Goal: Task Accomplishment & Management: Use online tool/utility

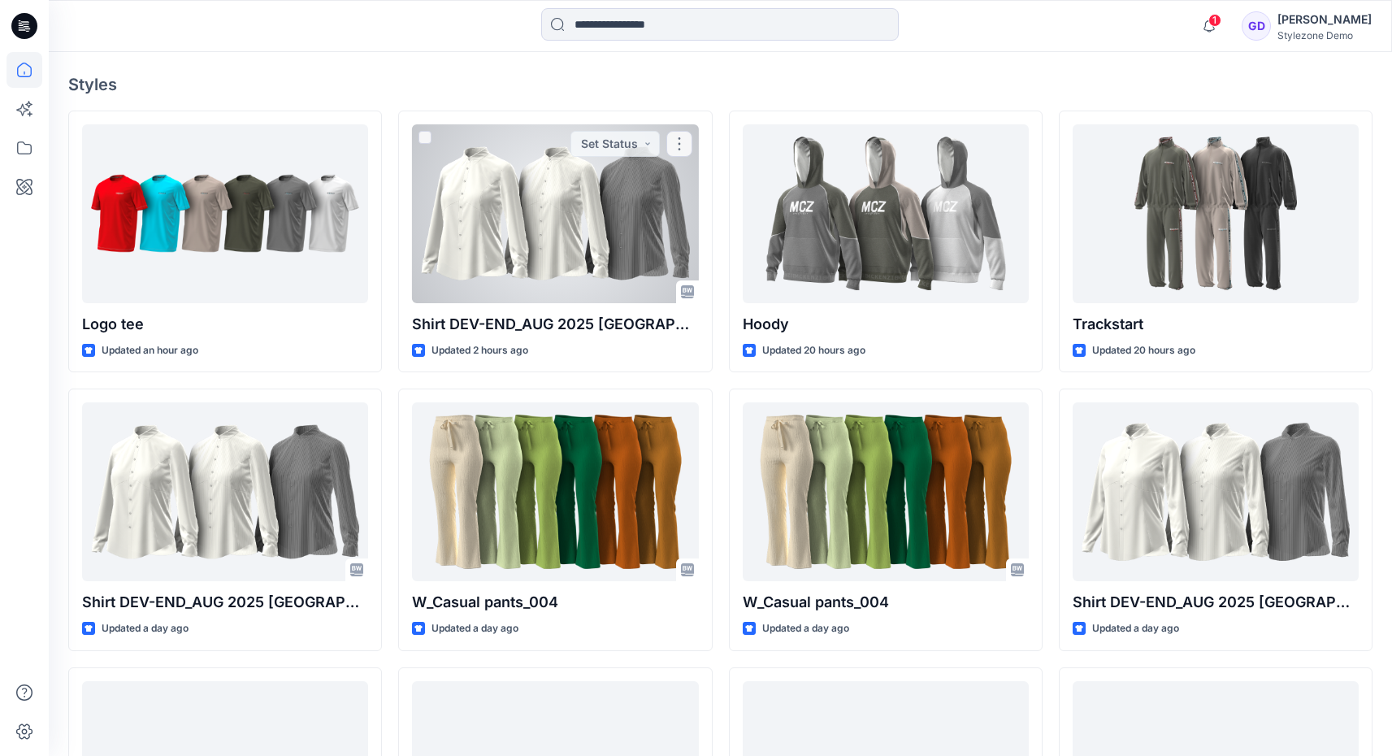
scroll to position [406, 0]
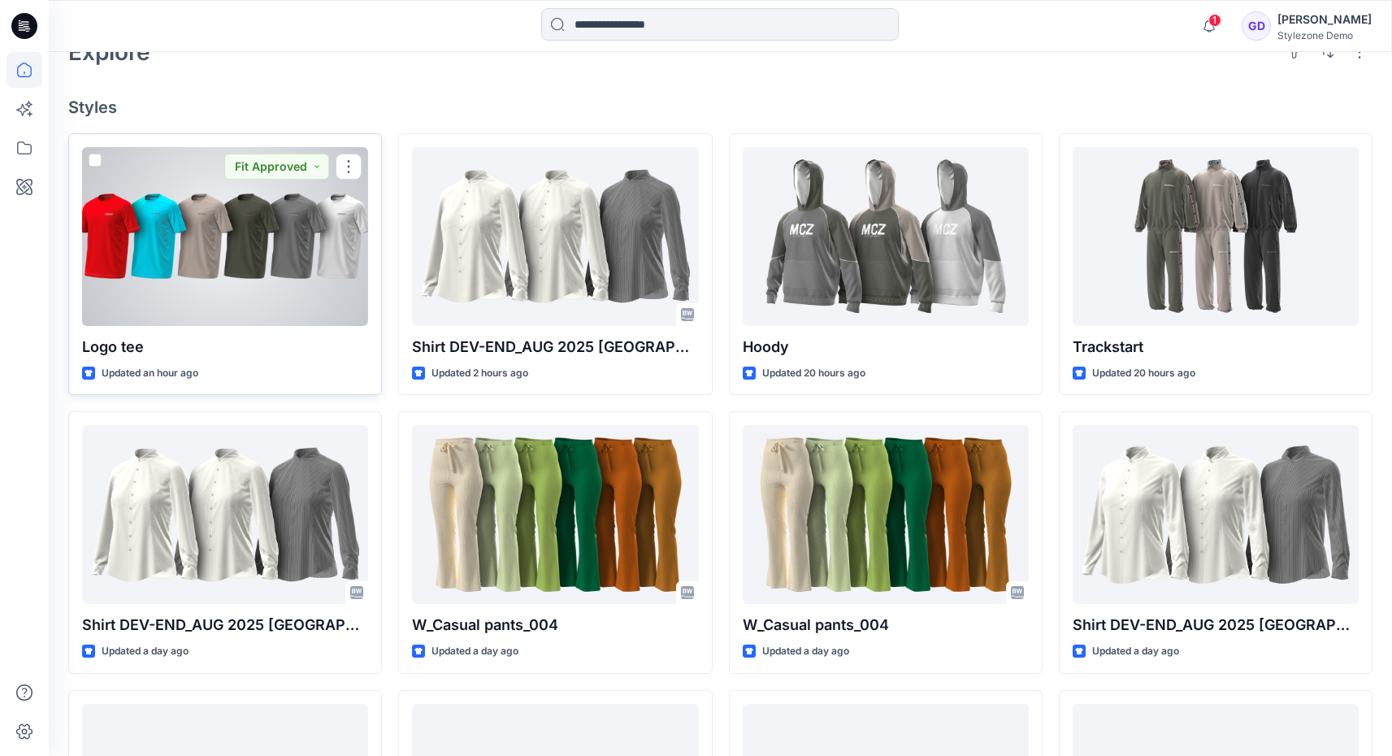
click at [230, 237] on div at bounding box center [225, 236] width 286 height 179
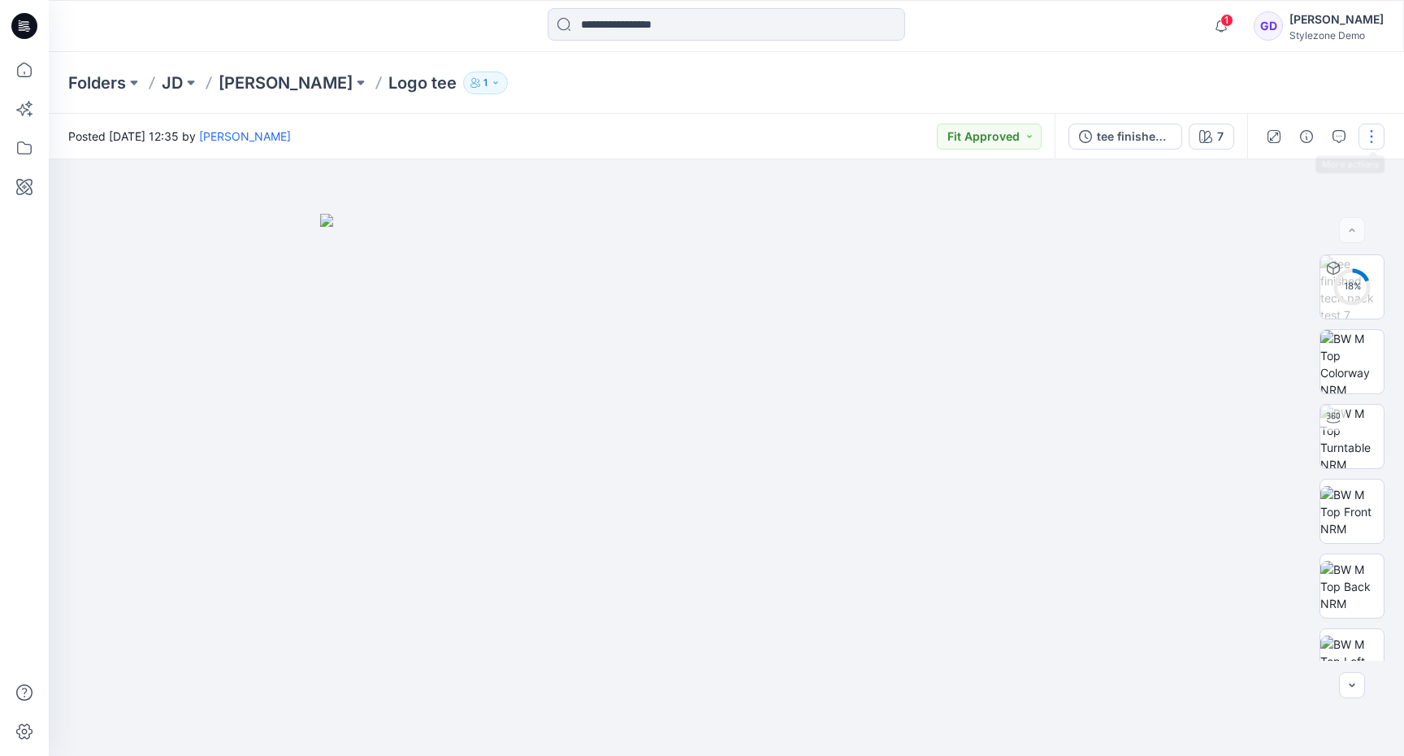
click at [1378, 141] on button "button" at bounding box center [1372, 137] width 26 height 26
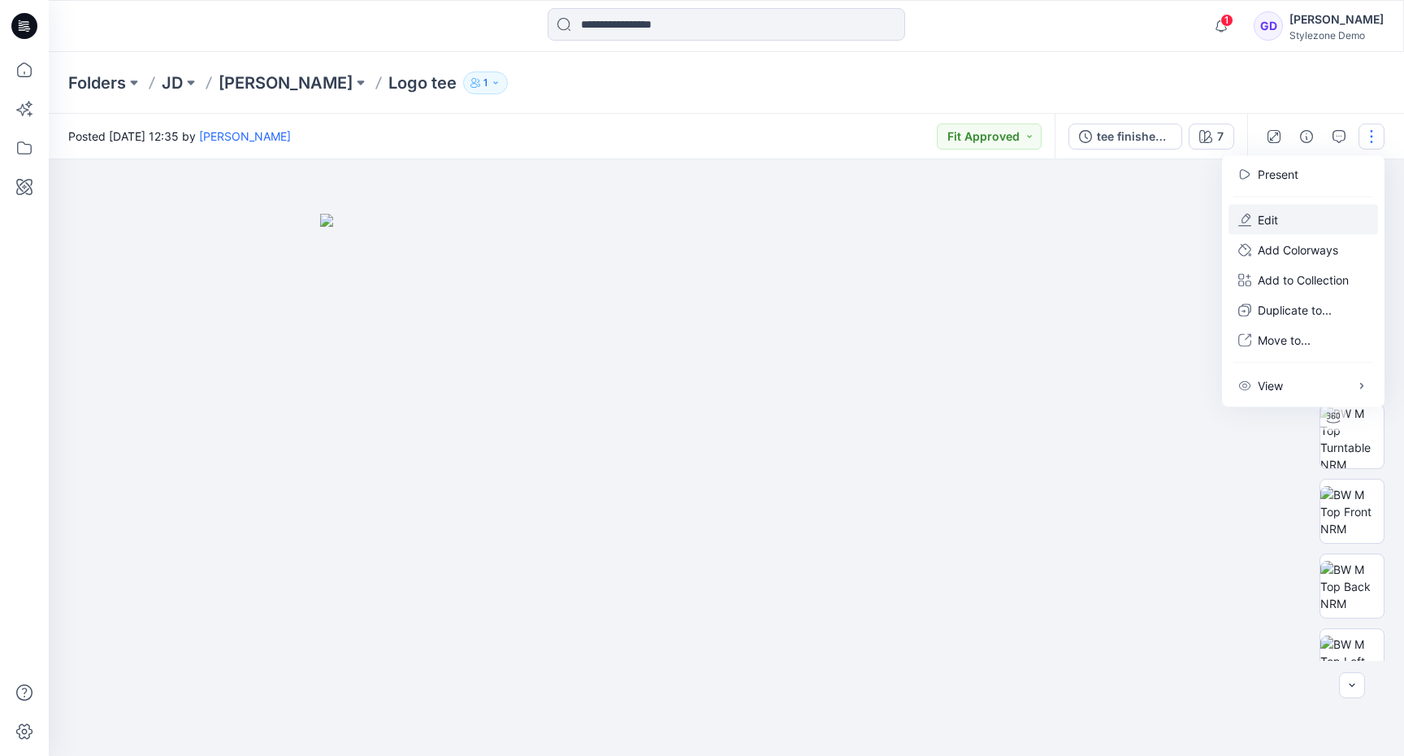
click at [1303, 221] on button "Edit" at bounding box center [1304, 220] width 150 height 30
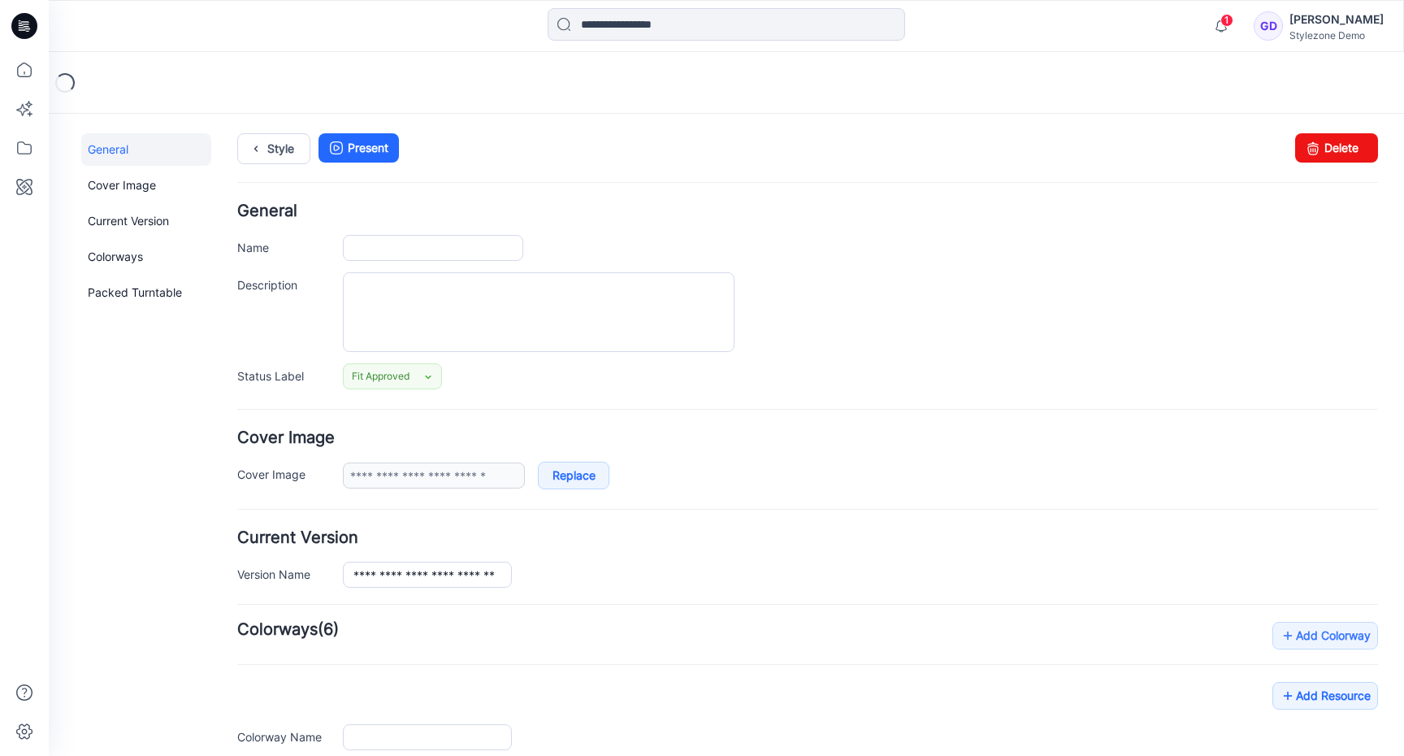
type input "********"
type input "*"
type input "**********"
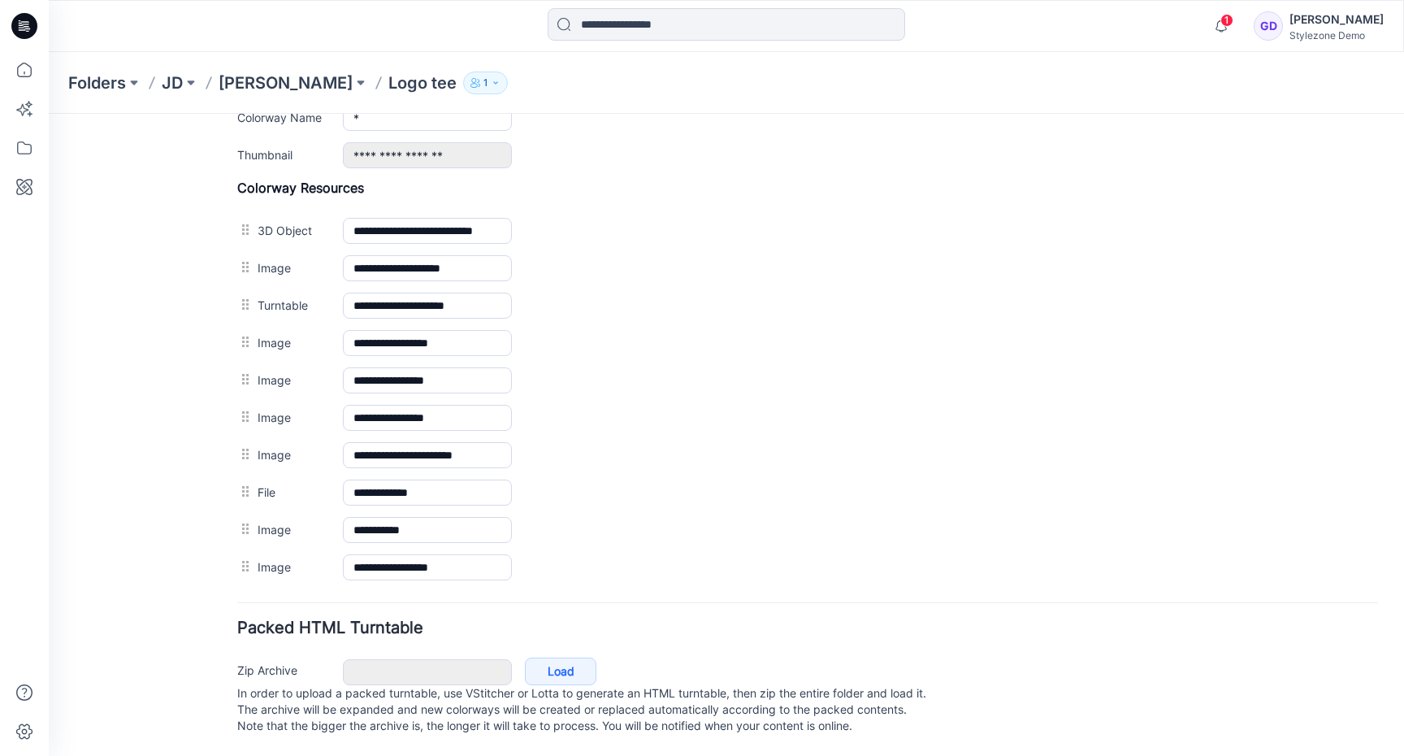
scroll to position [666, 0]
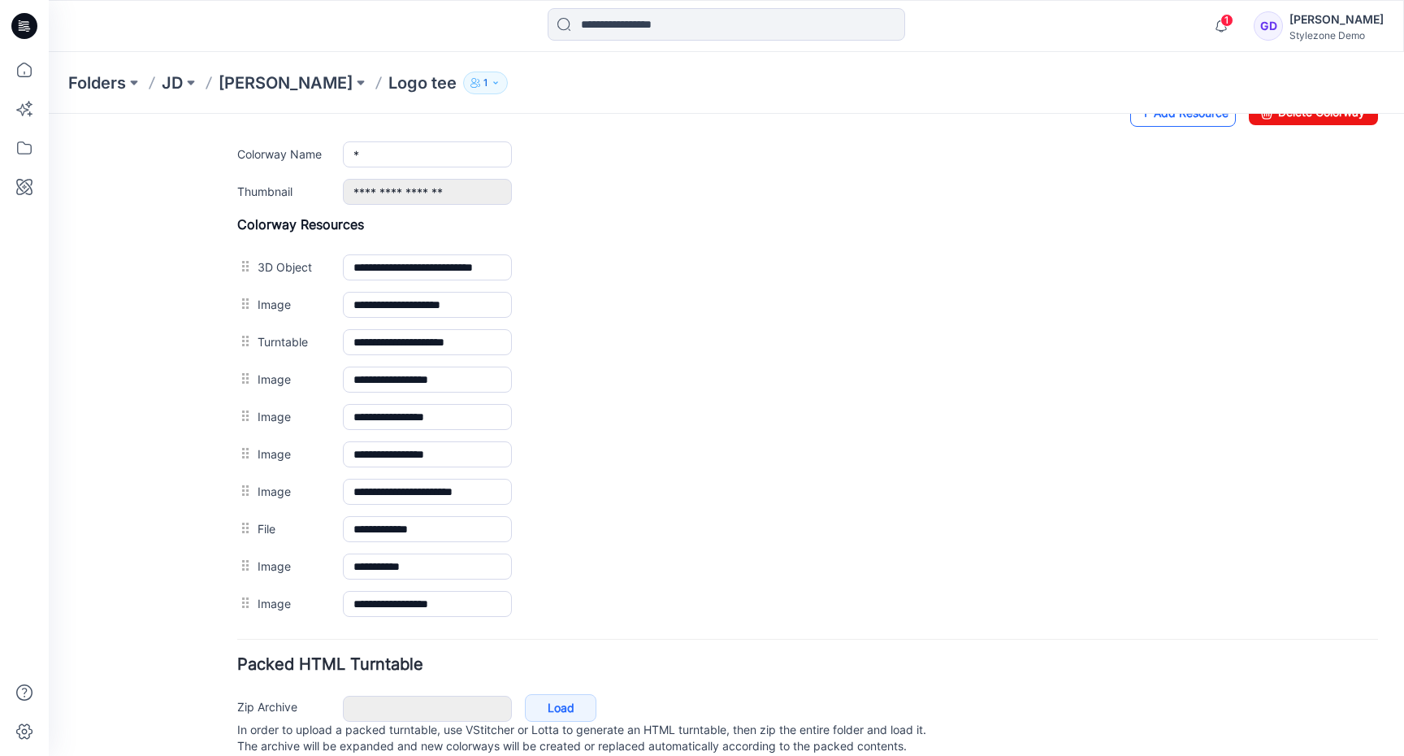
click at [1188, 116] on link "Add Resource" at bounding box center [1184, 113] width 106 height 28
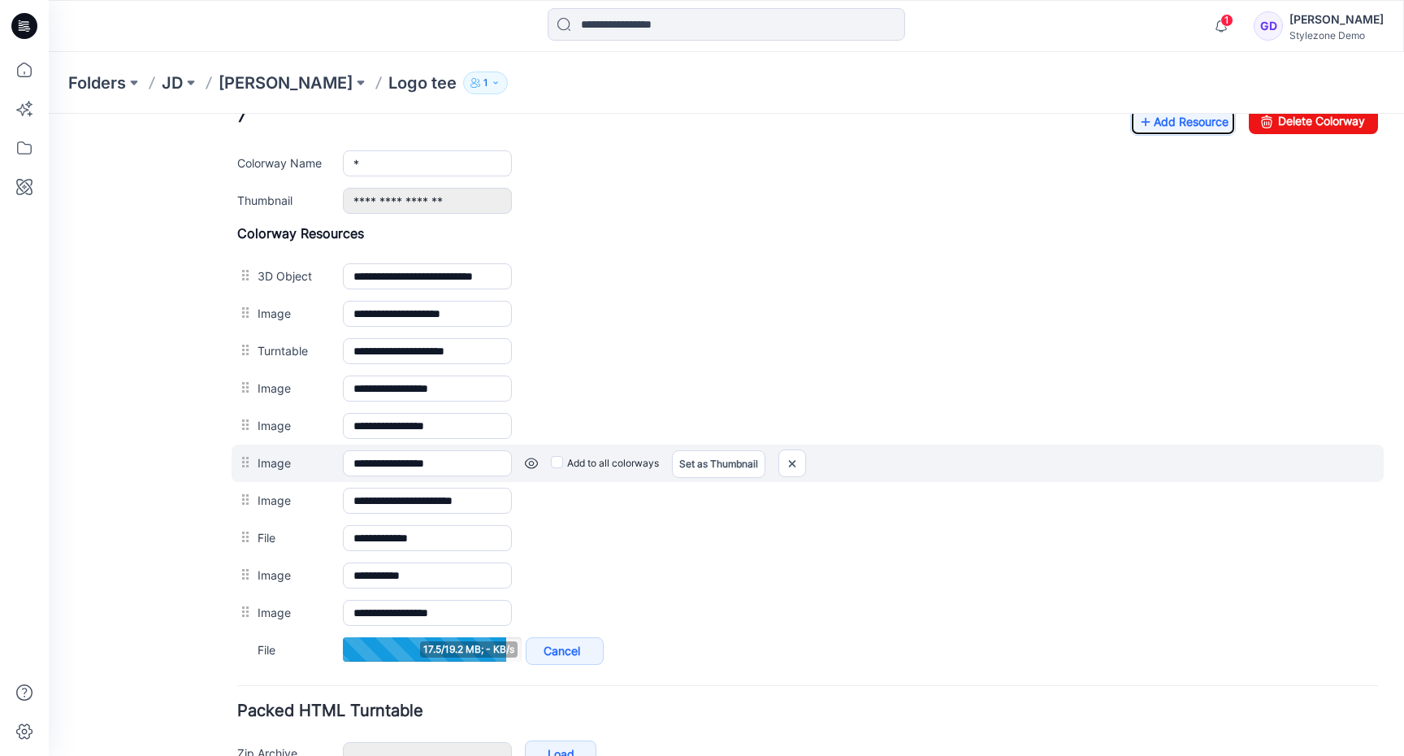
scroll to position [649, 0]
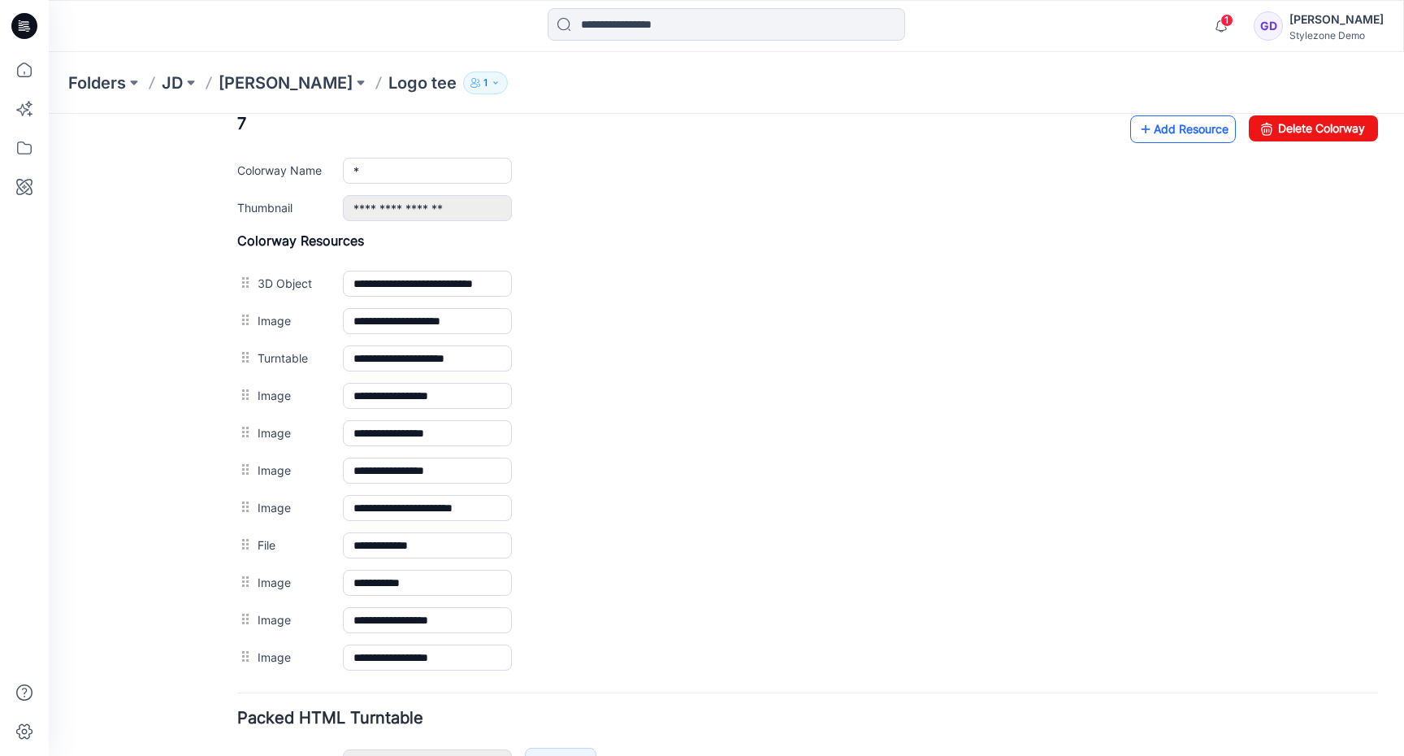
click at [1168, 132] on link "Add Resource" at bounding box center [1184, 129] width 106 height 28
click at [1181, 127] on link "Add Resource" at bounding box center [1184, 129] width 106 height 28
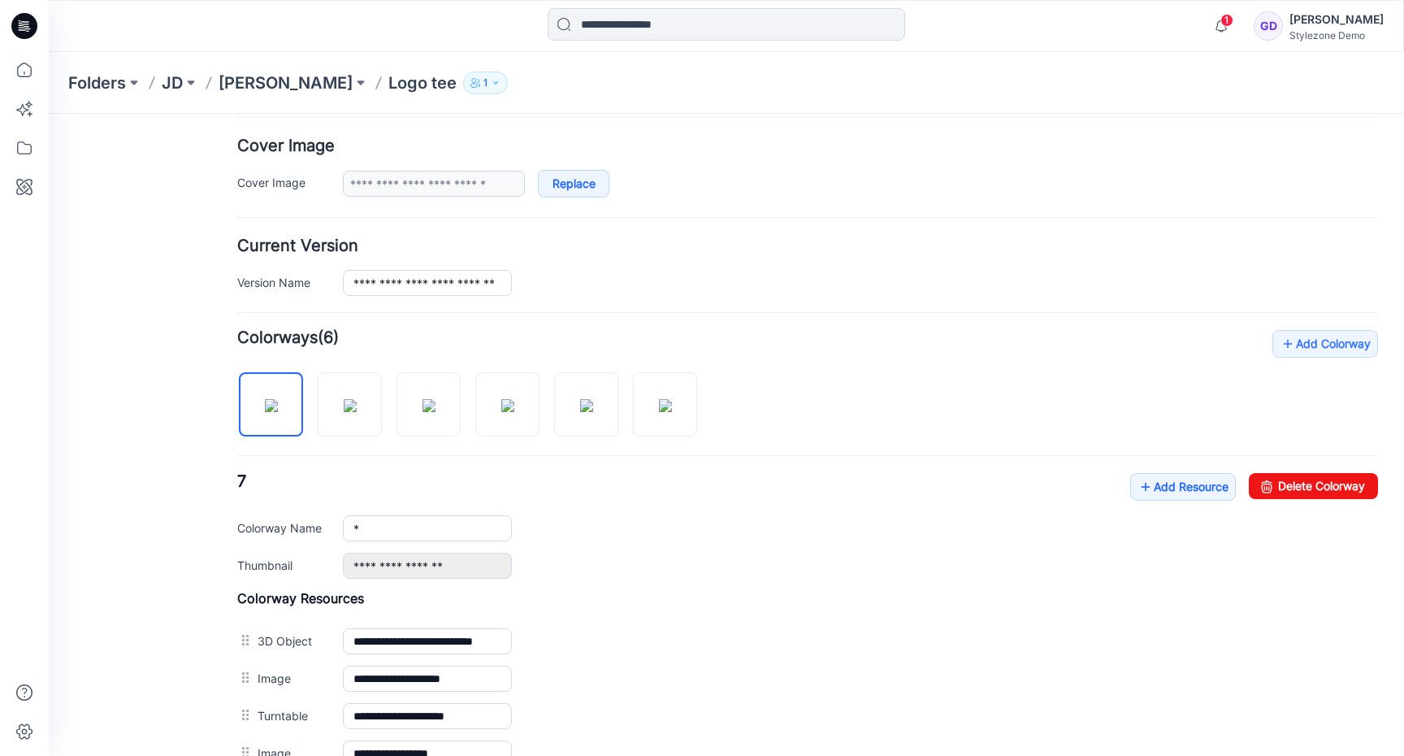
scroll to position [0, 0]
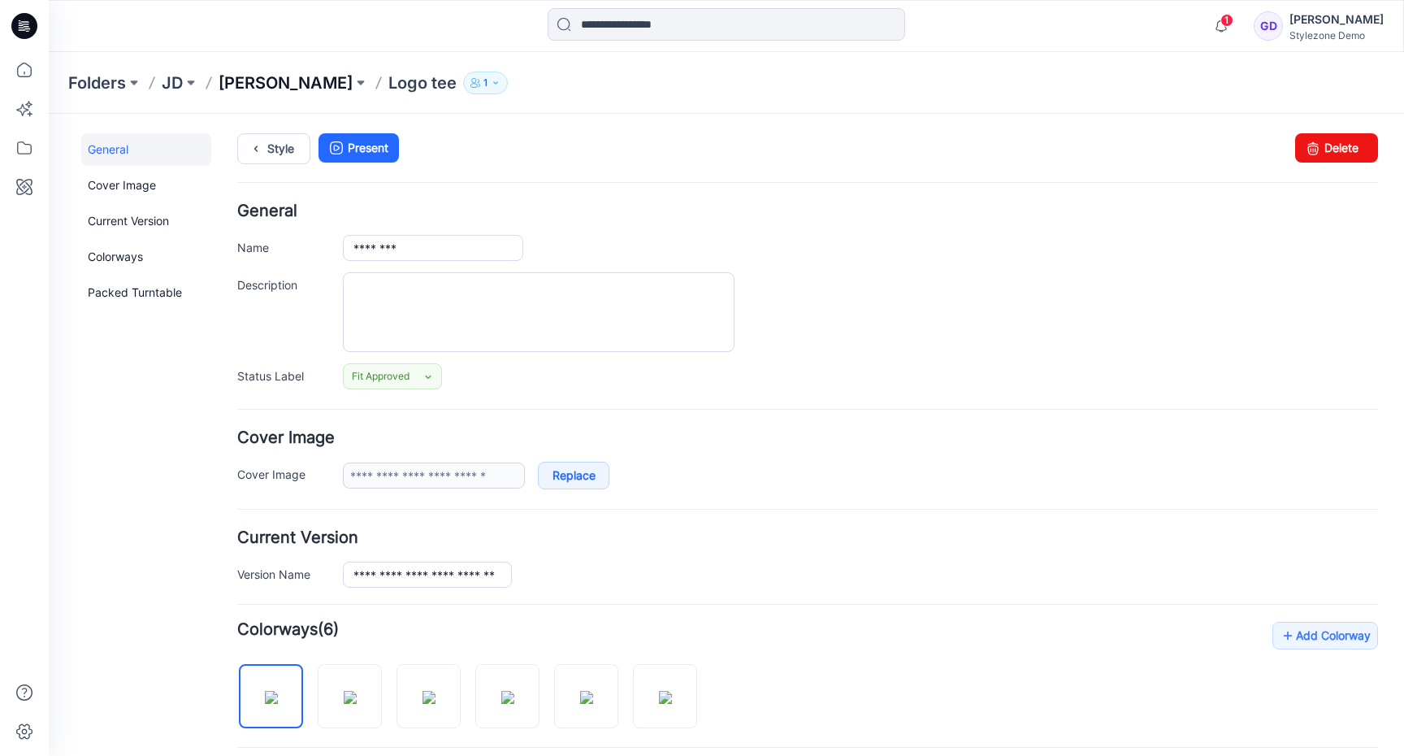
click at [274, 83] on p "[PERSON_NAME]" at bounding box center [286, 83] width 134 height 23
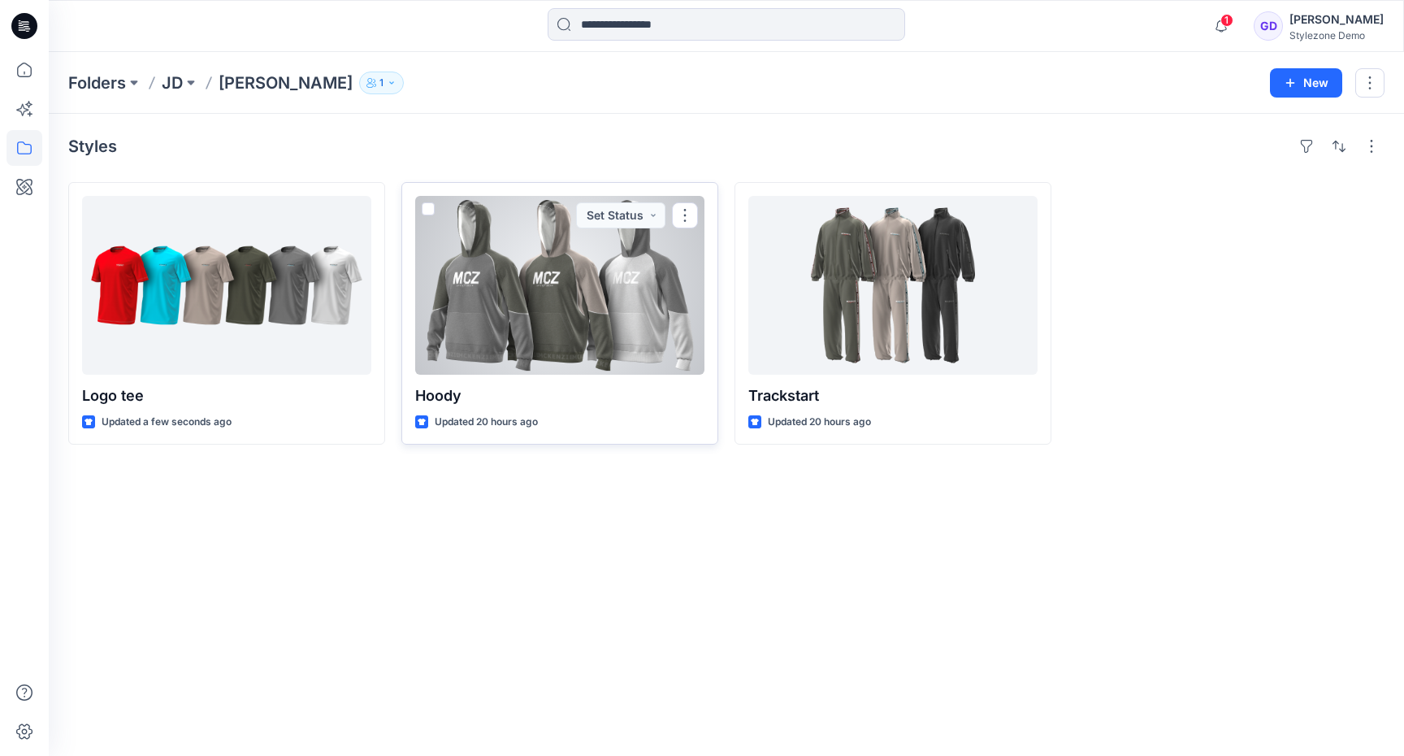
click at [583, 277] on div at bounding box center [559, 285] width 289 height 179
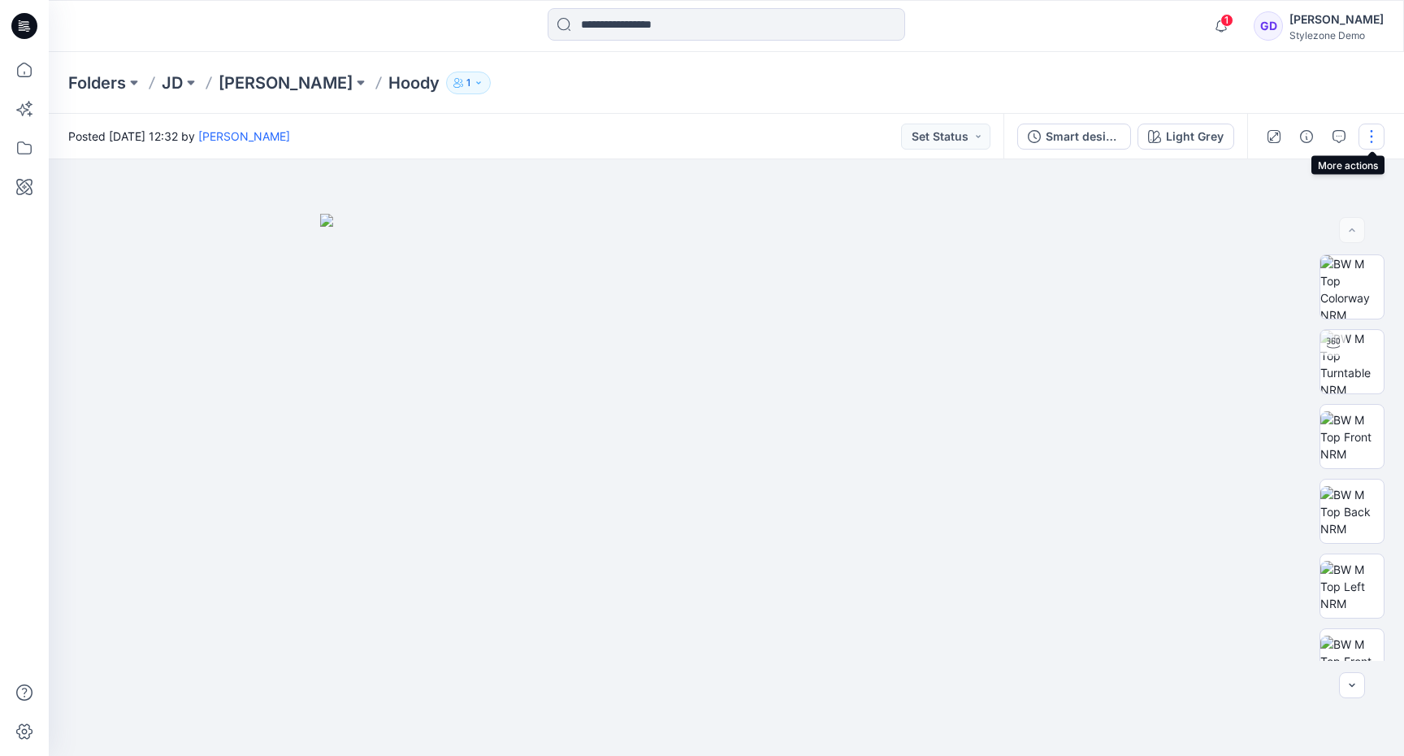
click at [1378, 140] on button "button" at bounding box center [1372, 137] width 26 height 26
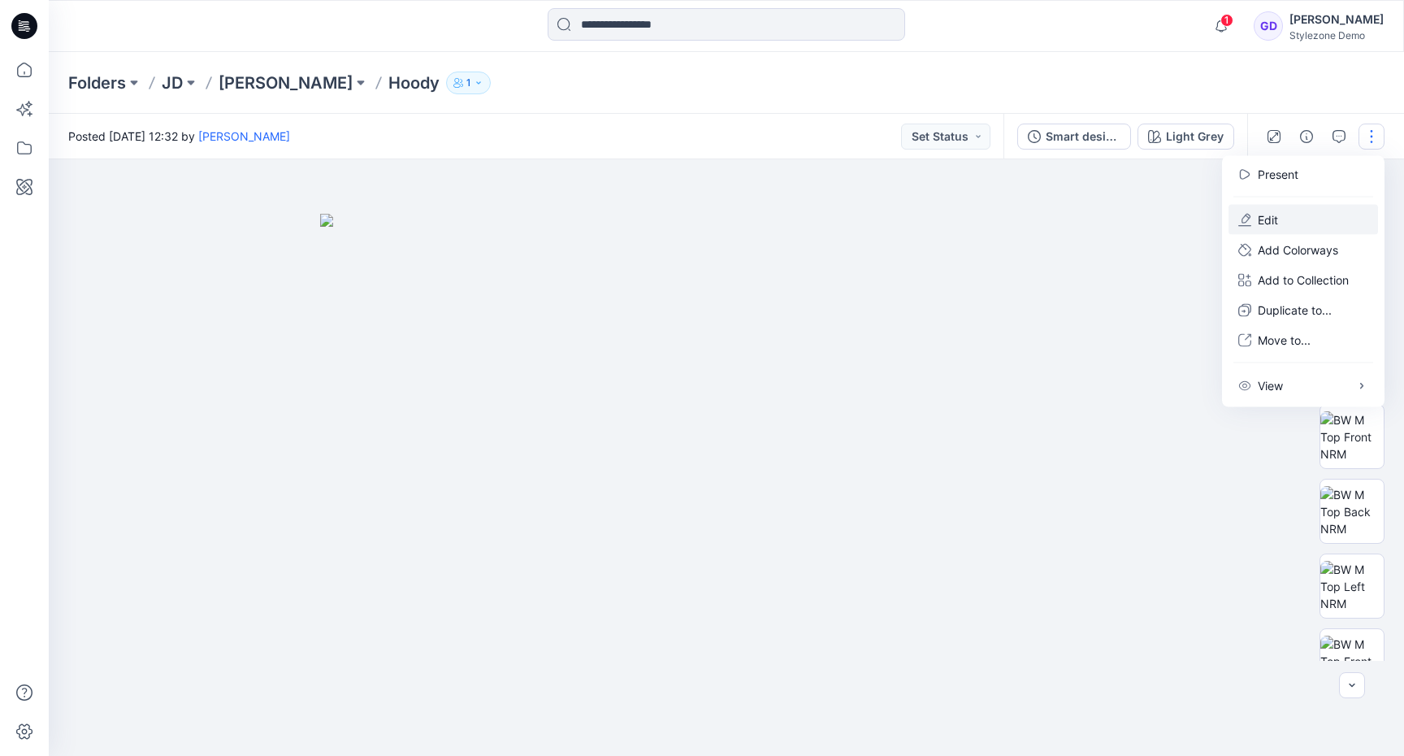
click at [1273, 219] on p "Edit" at bounding box center [1268, 219] width 20 height 17
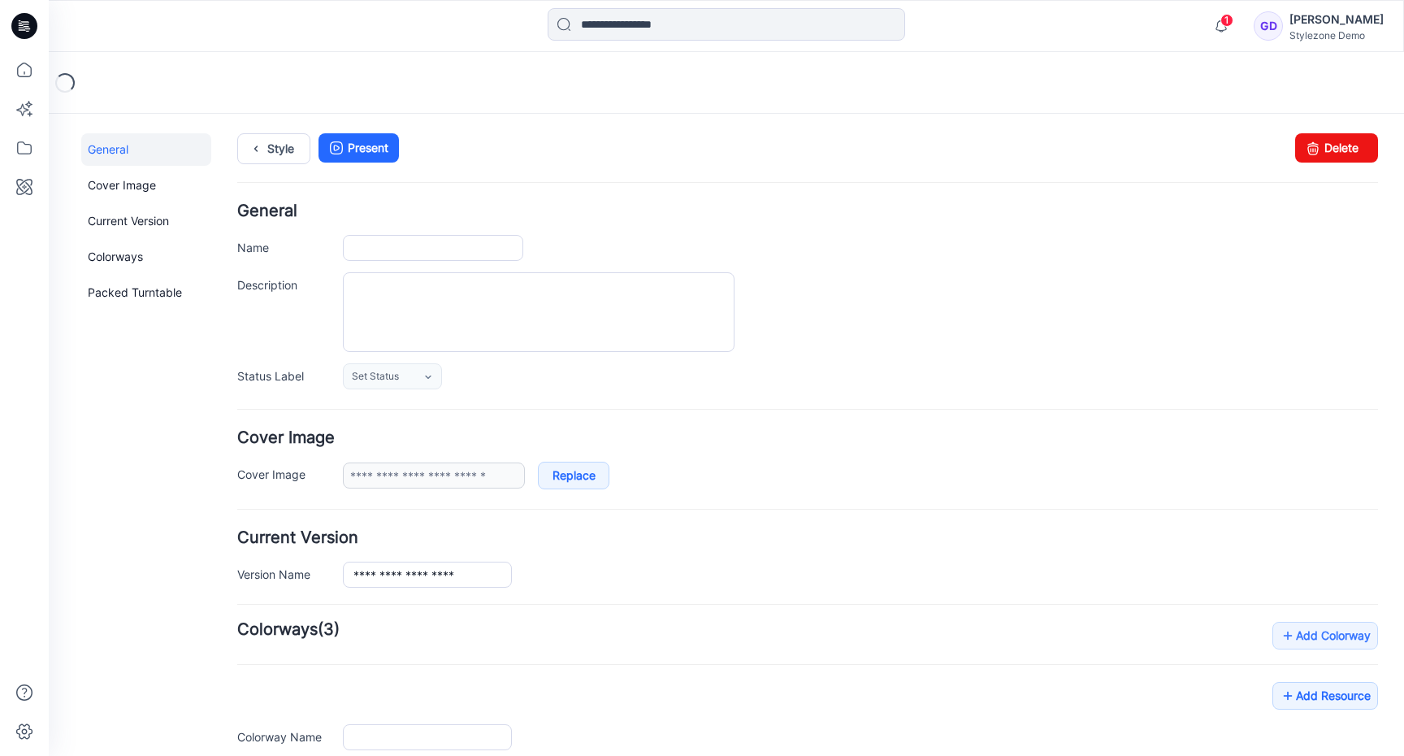
type input "*****"
type input "**********"
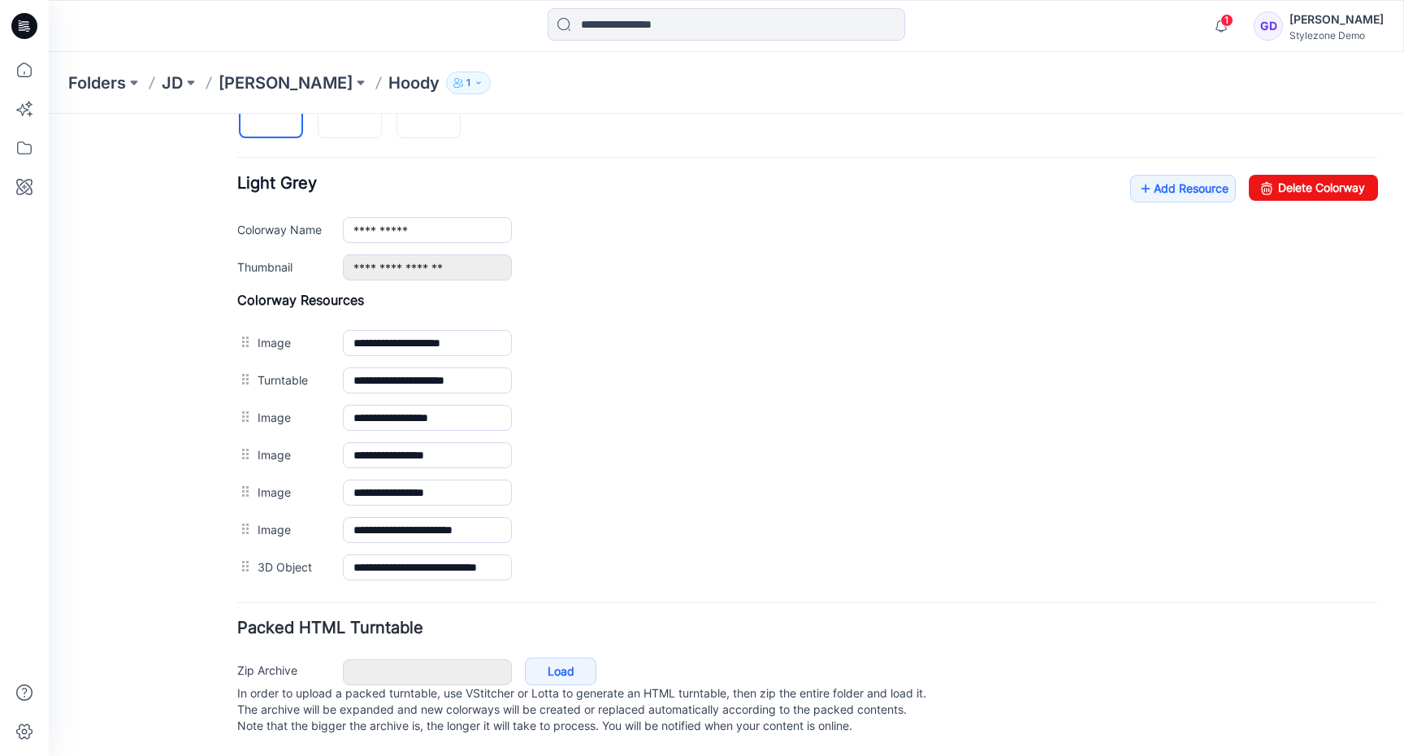
scroll to position [583, 0]
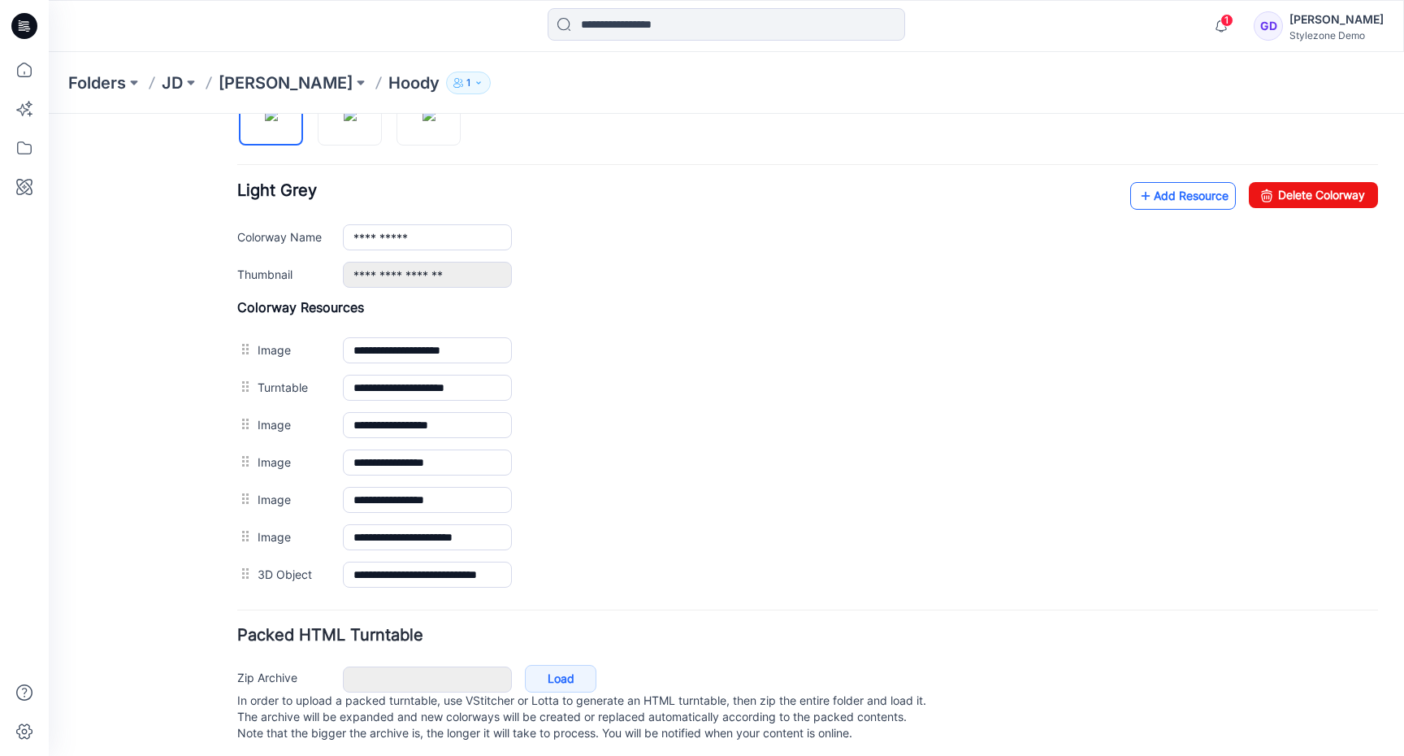
click at [1187, 198] on link "Add Resource" at bounding box center [1184, 196] width 106 height 28
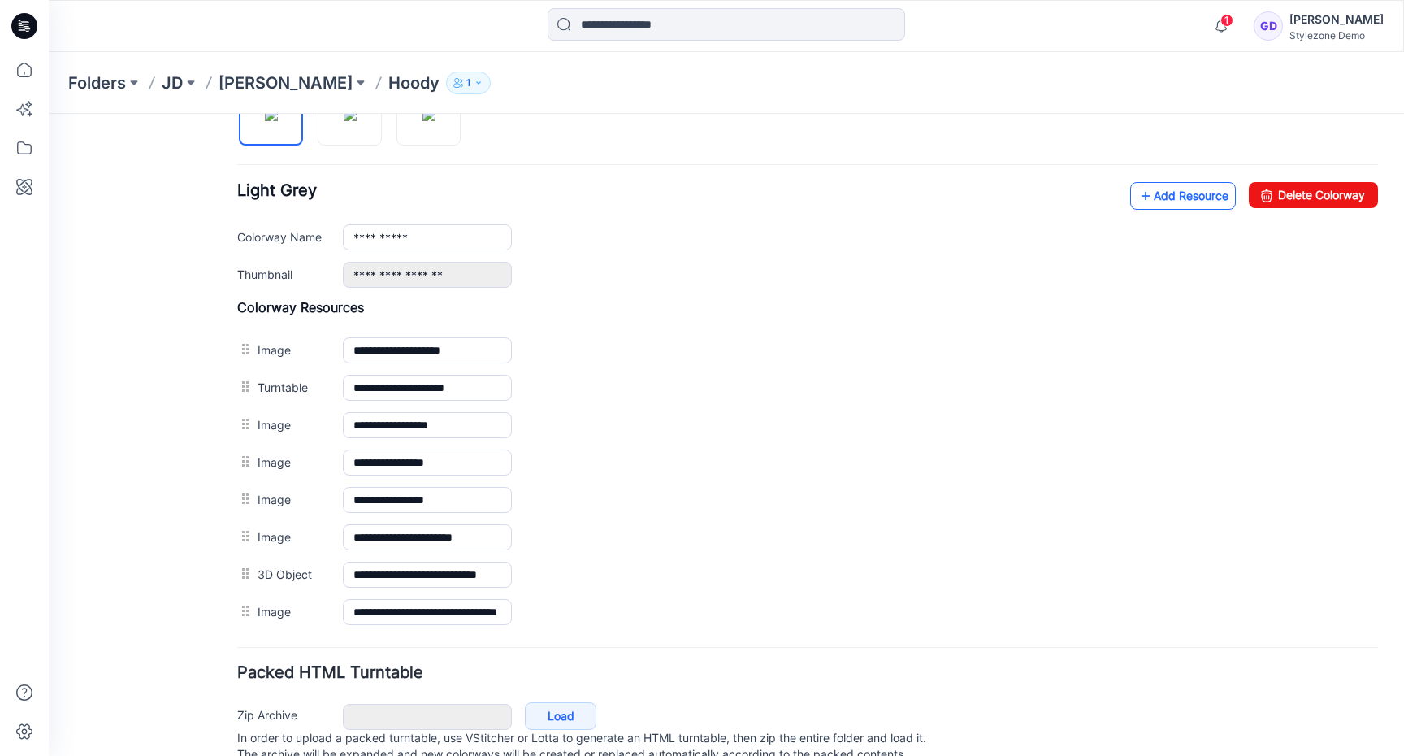
click at [1144, 193] on link "Add Resource" at bounding box center [1184, 196] width 106 height 28
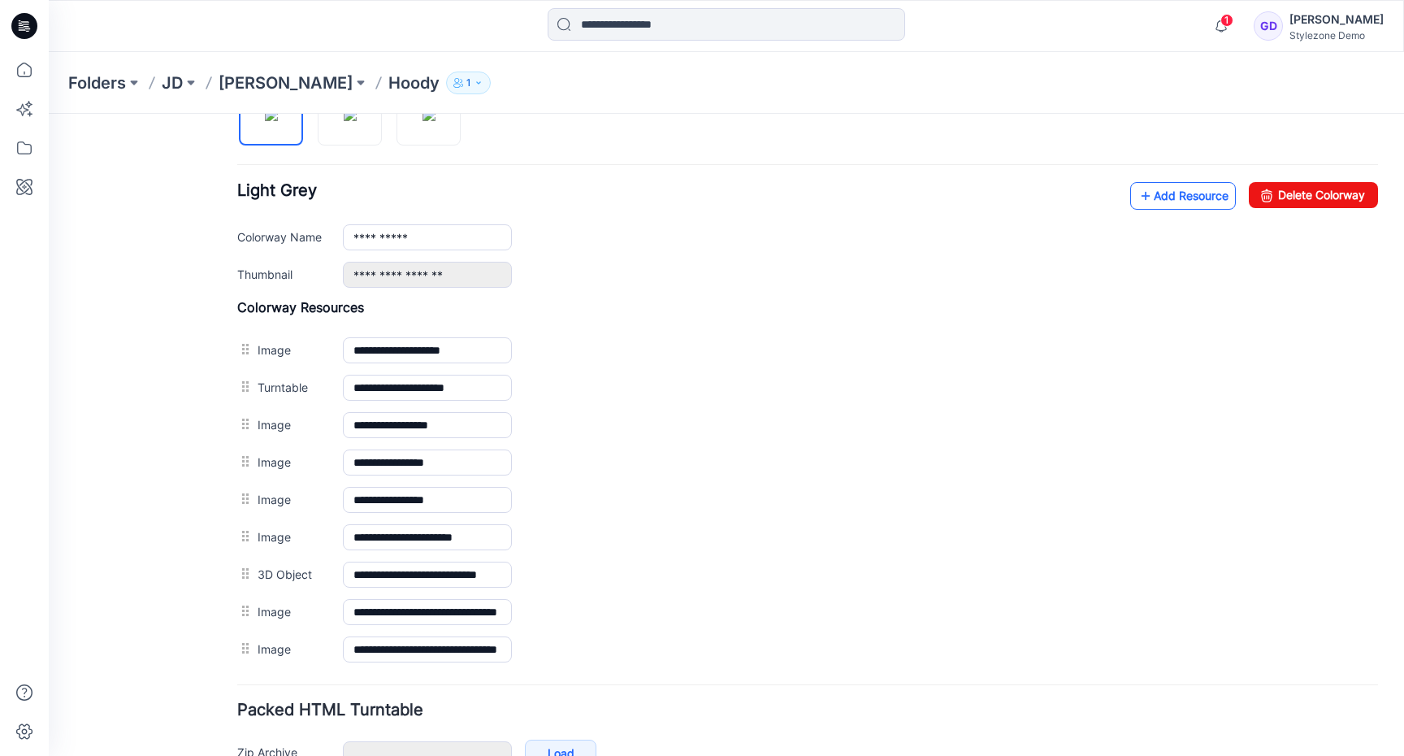
click at [1165, 190] on link "Add Resource" at bounding box center [1184, 196] width 106 height 28
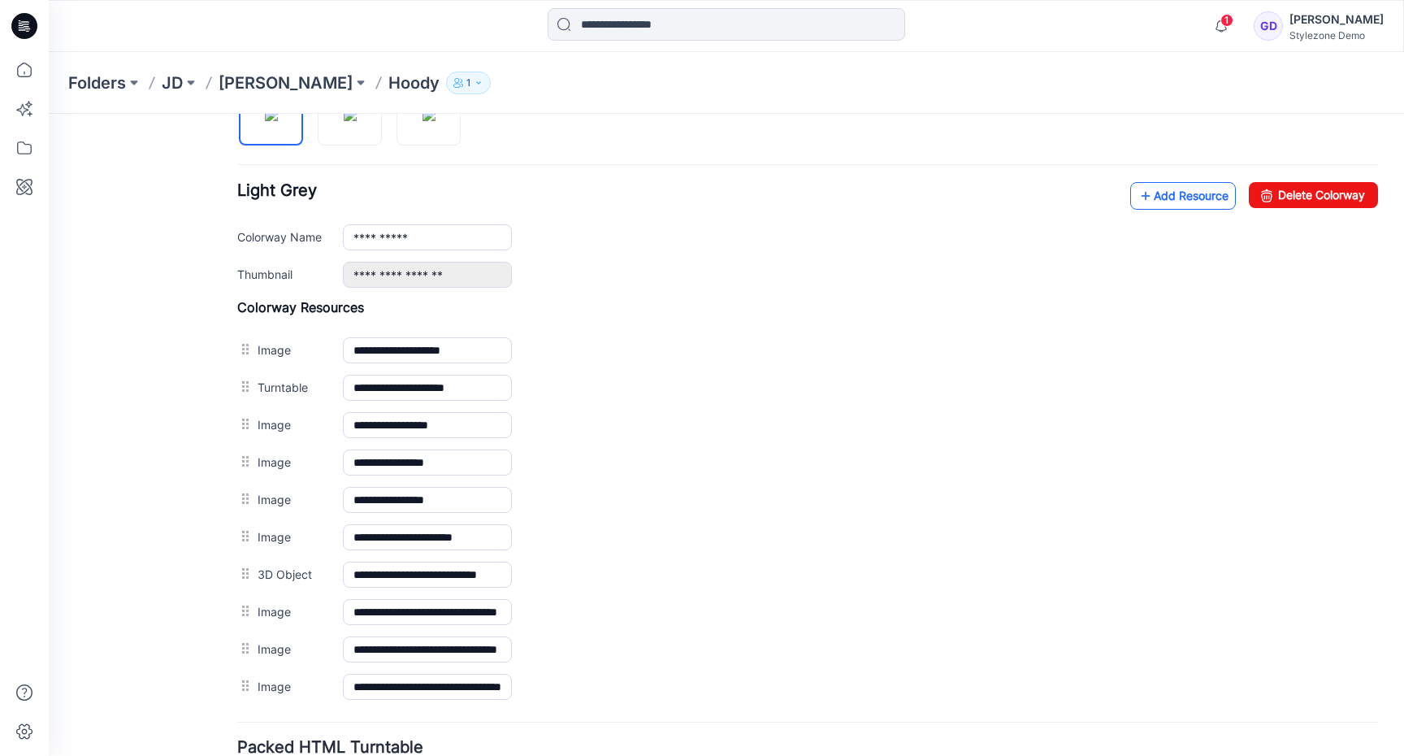
click at [1161, 193] on link "Add Resource" at bounding box center [1184, 196] width 106 height 28
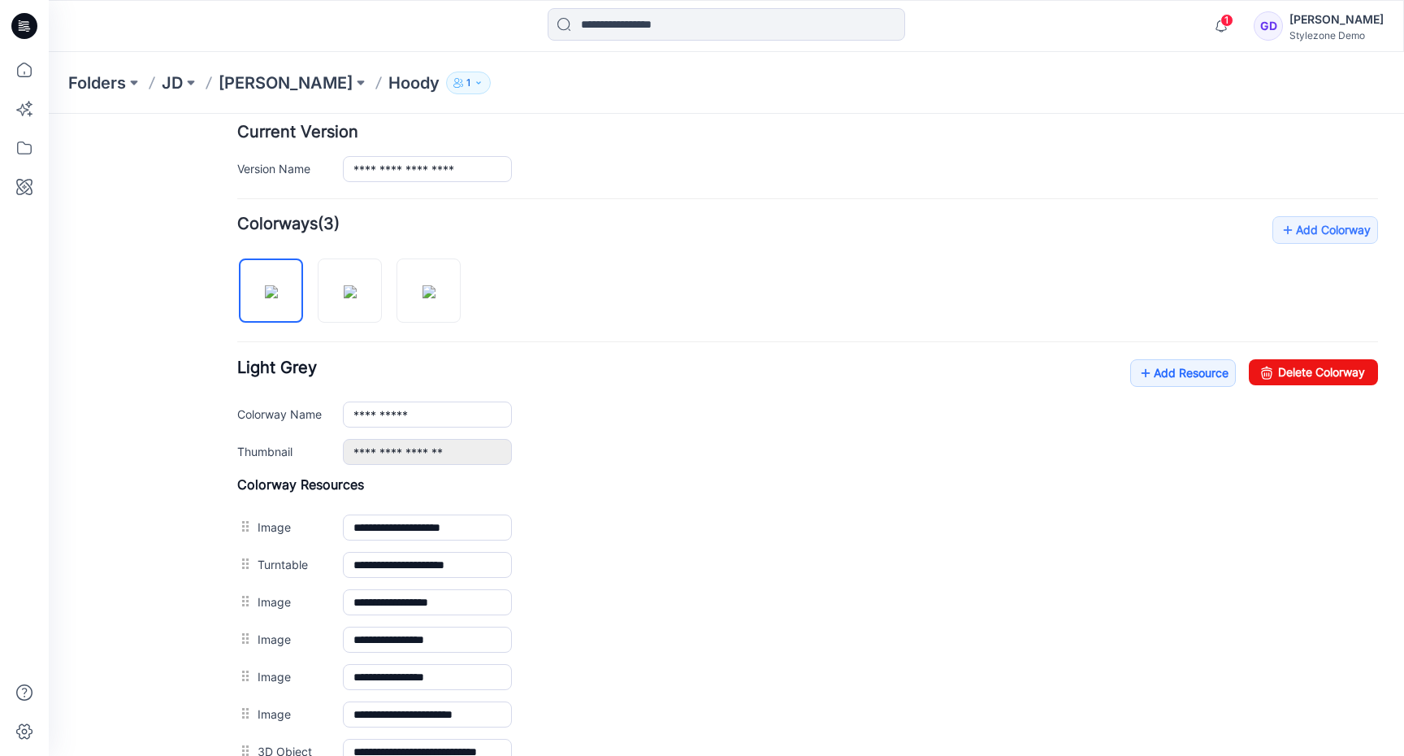
scroll to position [0, 0]
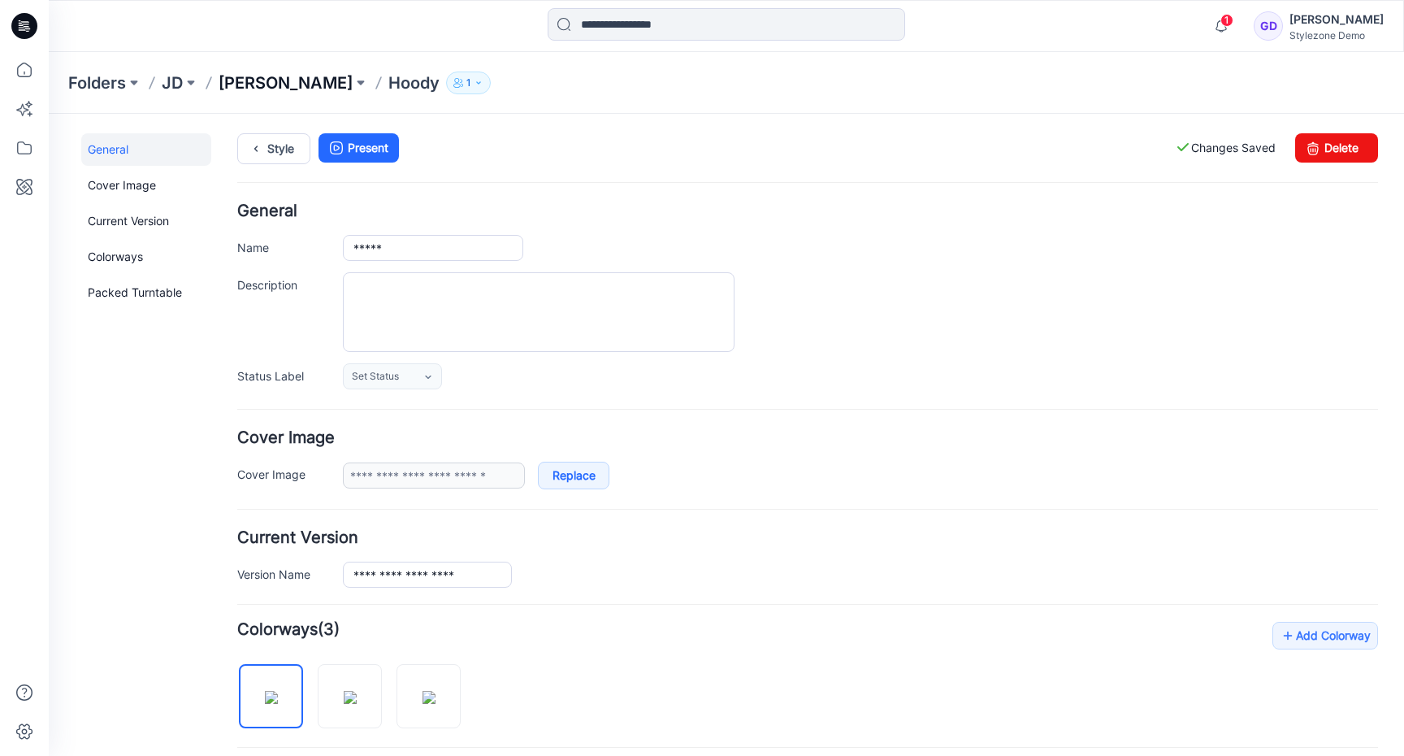
click at [272, 78] on p "[PERSON_NAME]" at bounding box center [286, 83] width 134 height 23
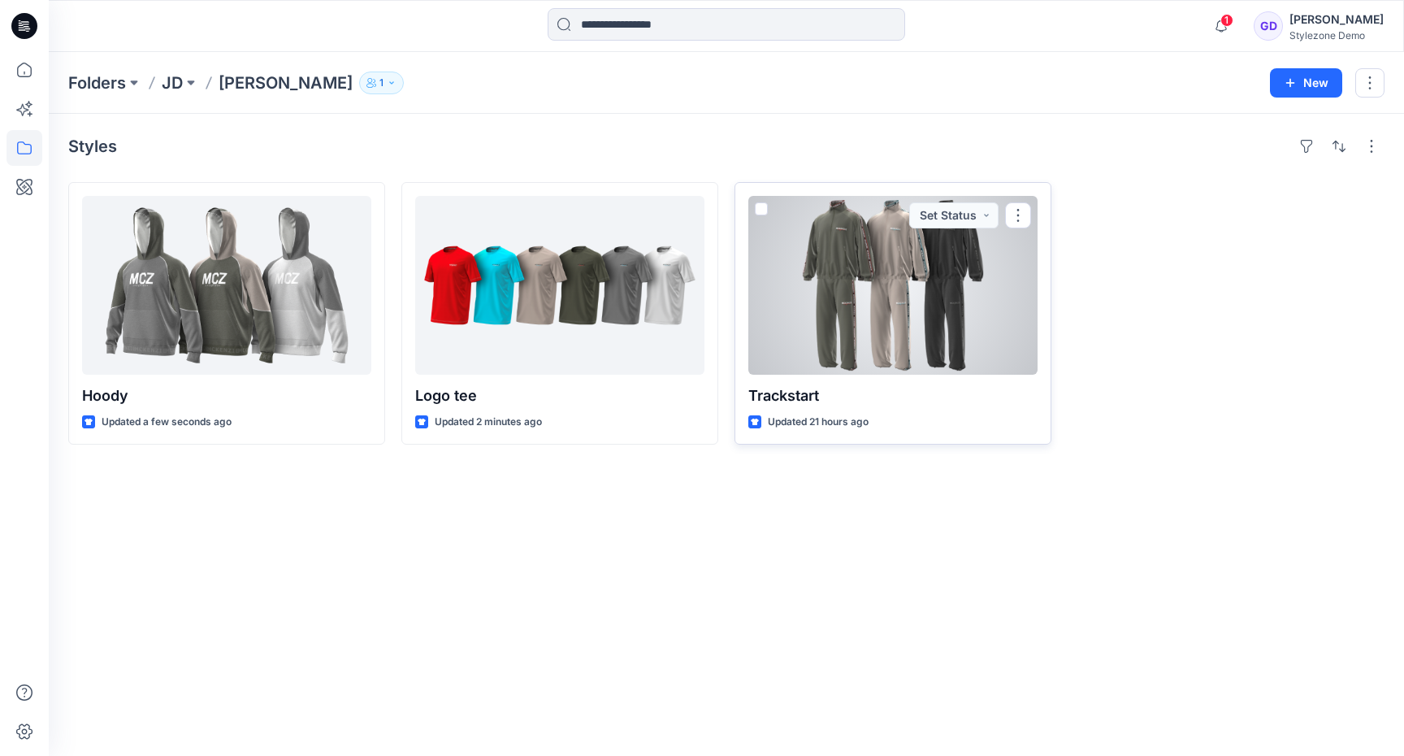
click at [879, 323] on div at bounding box center [893, 285] width 289 height 179
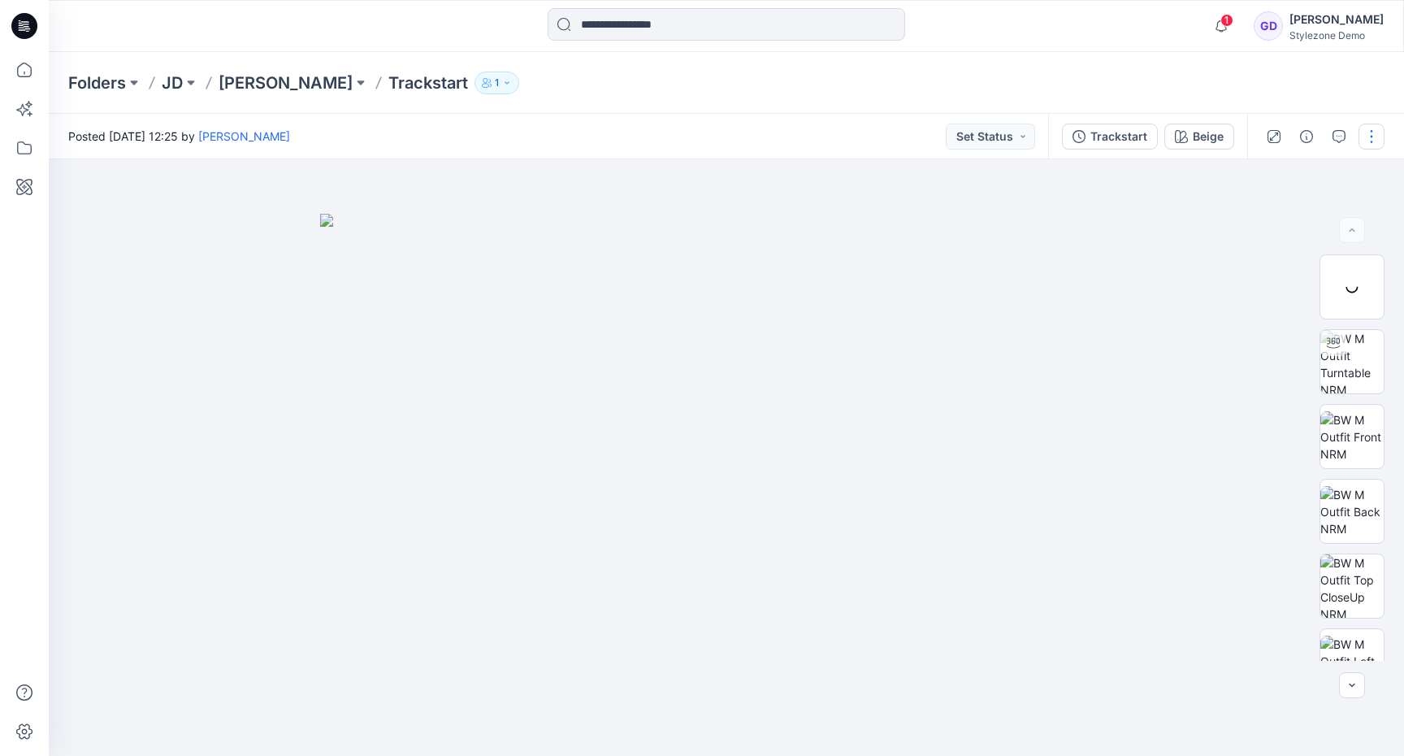
click at [1373, 139] on button "button" at bounding box center [1372, 137] width 26 height 26
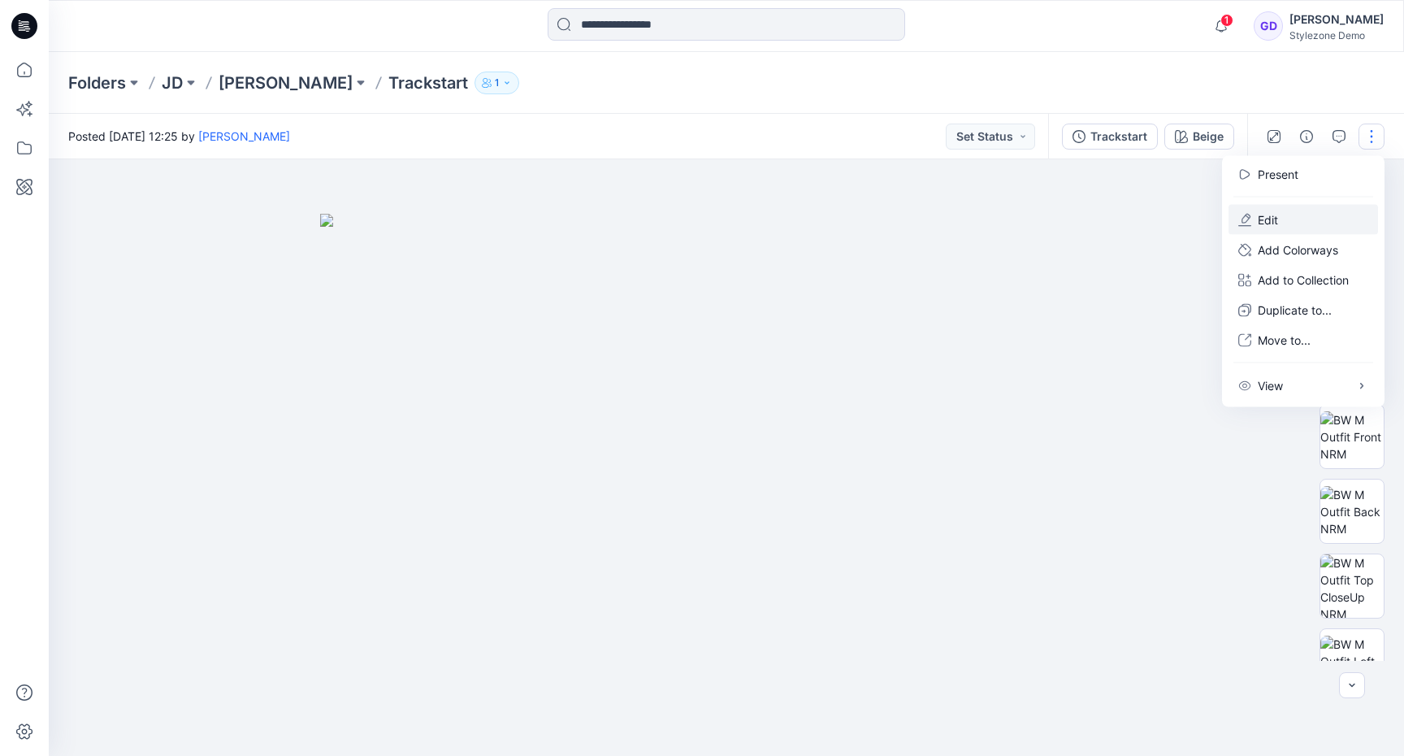
click at [1291, 215] on button "Edit" at bounding box center [1304, 220] width 150 height 30
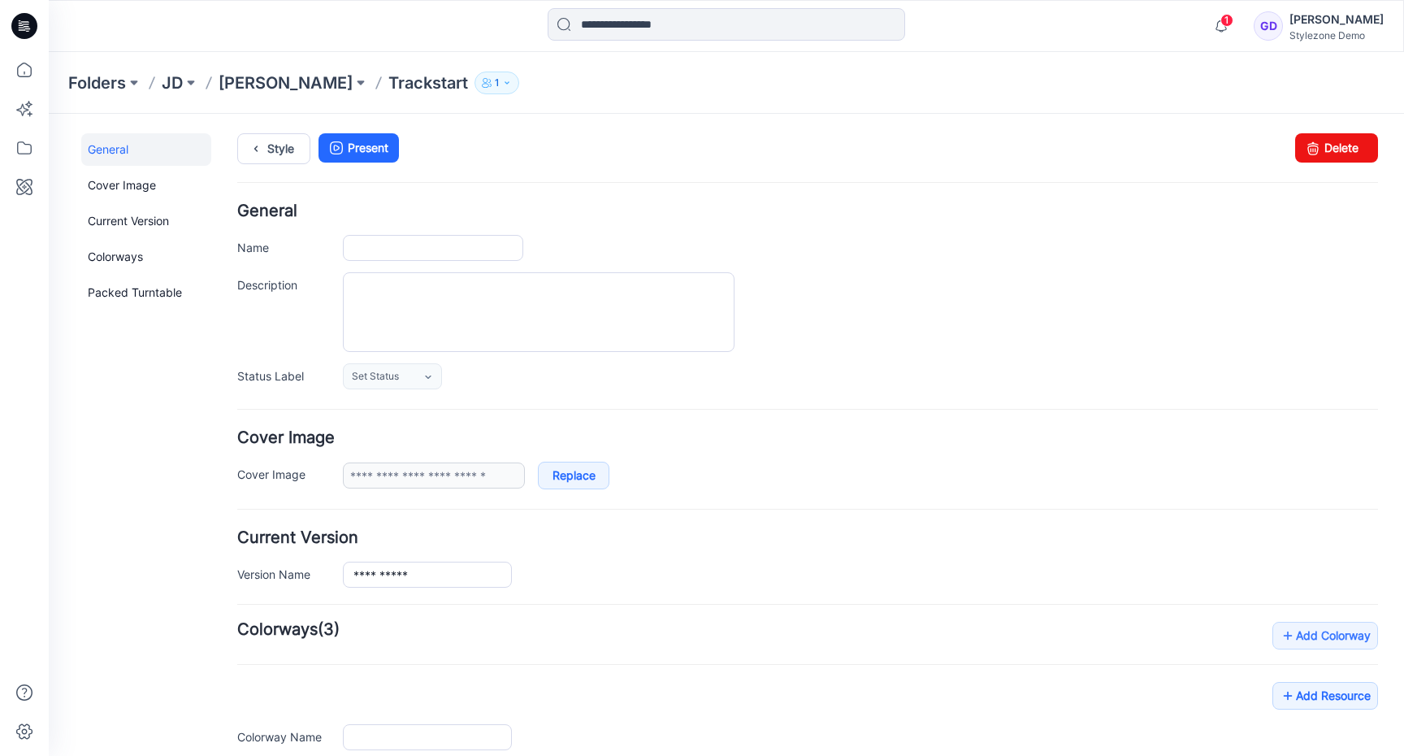
type input "**********"
type input "*****"
type input "**********"
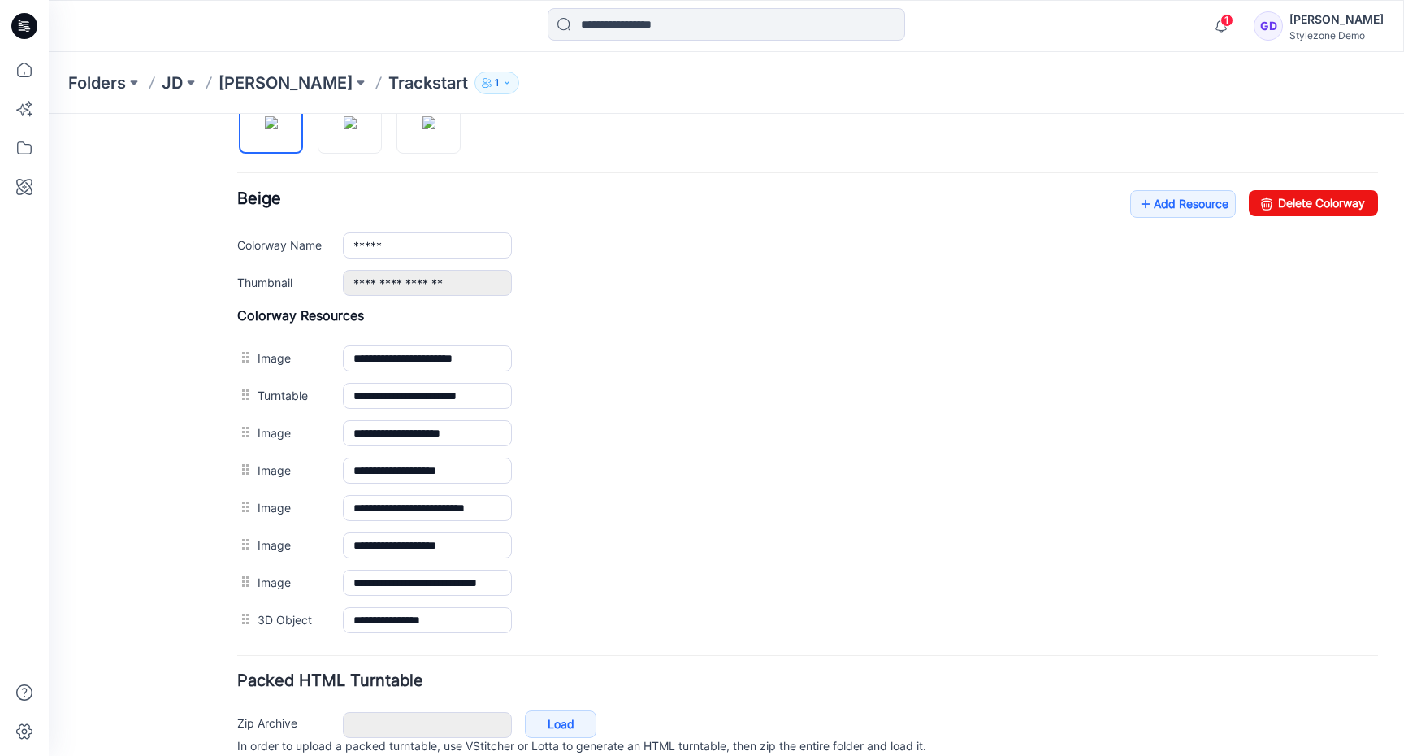
scroll to position [577, 0]
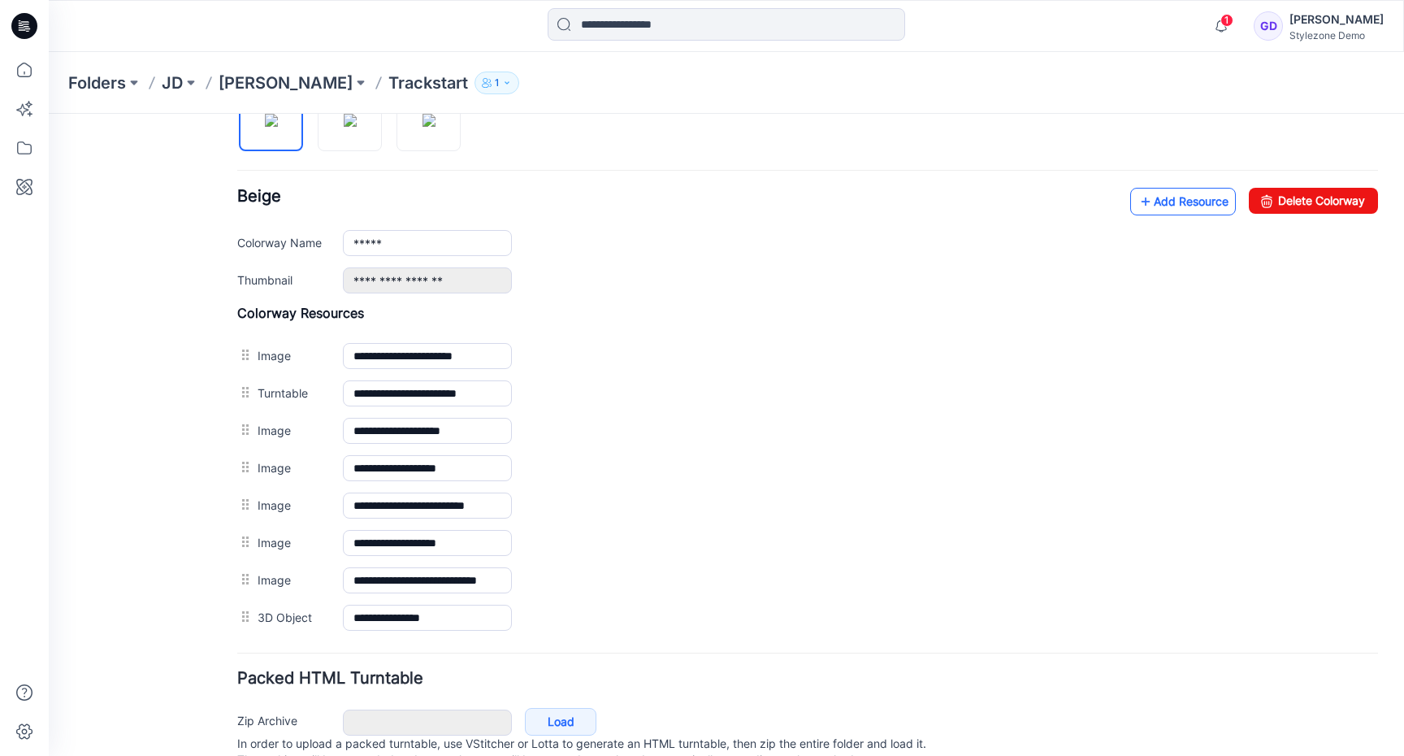
click at [1191, 211] on link "Add Resource" at bounding box center [1184, 202] width 106 height 28
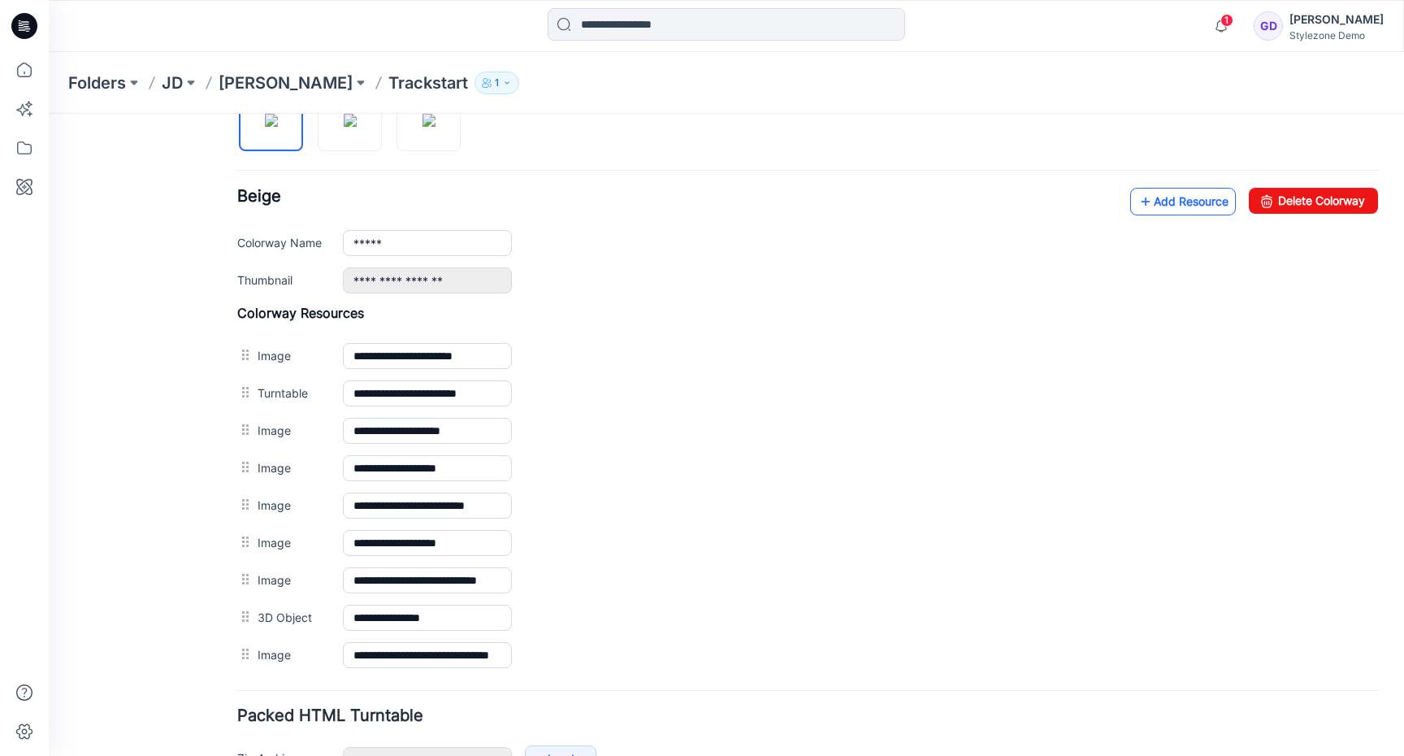
click at [1169, 200] on link "Add Resource" at bounding box center [1184, 202] width 106 height 28
click at [1179, 192] on link "Add Resource" at bounding box center [1184, 202] width 106 height 28
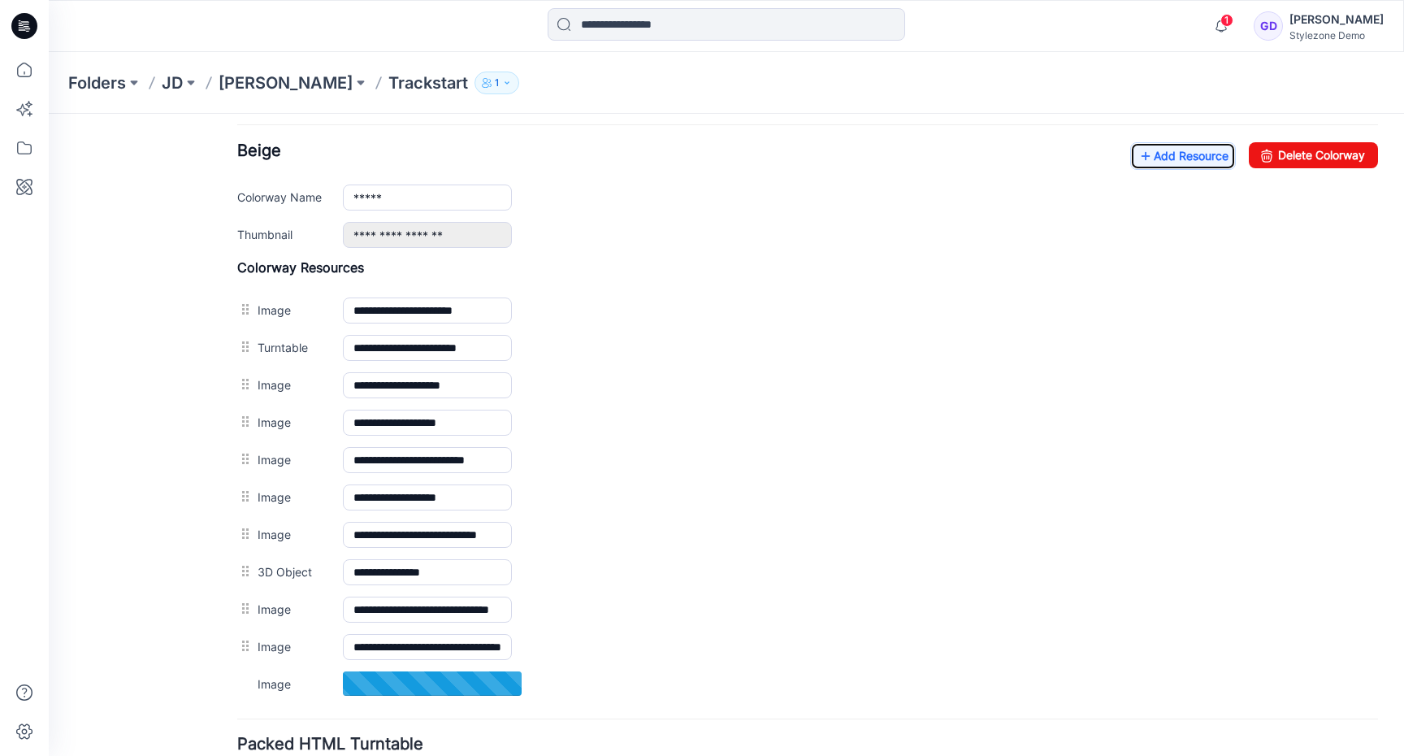
scroll to position [632, 0]
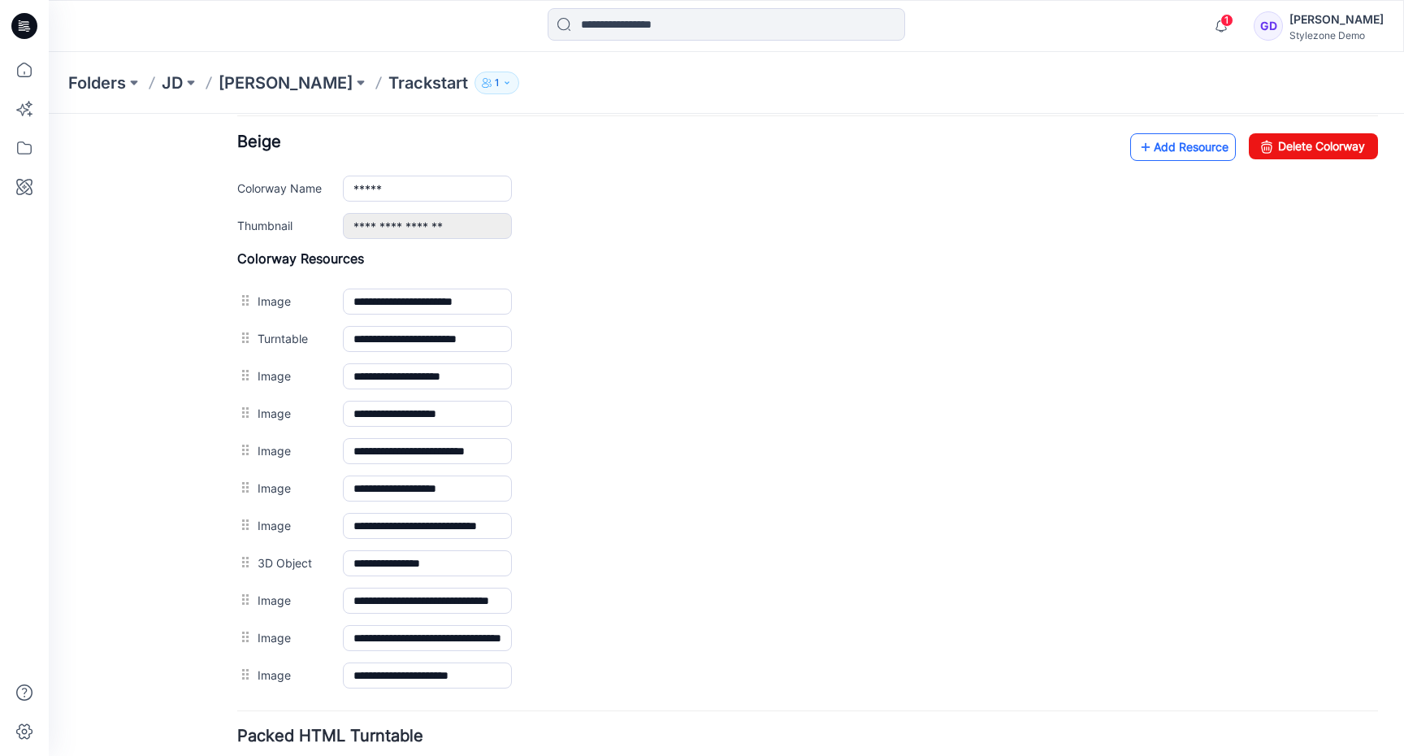
click at [1178, 150] on link "Add Resource" at bounding box center [1184, 147] width 106 height 28
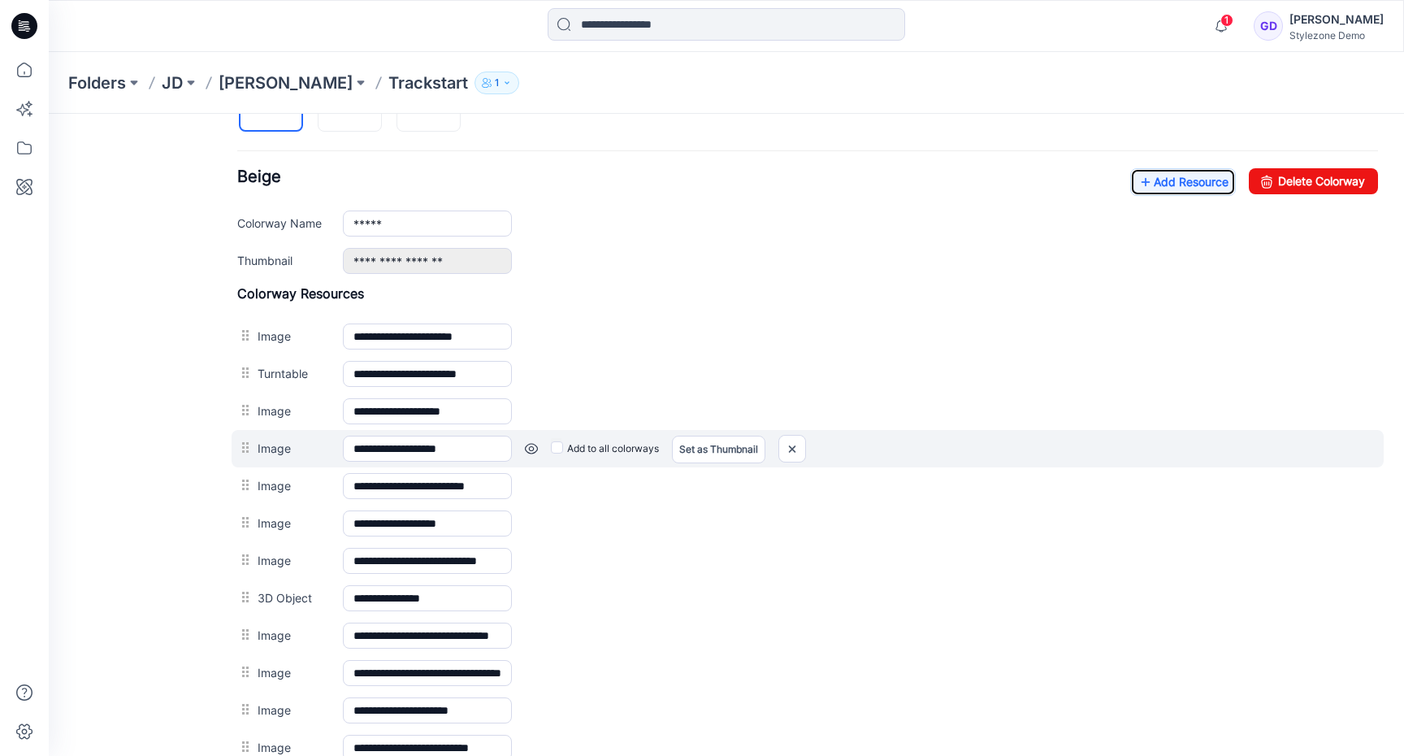
scroll to position [595, 0]
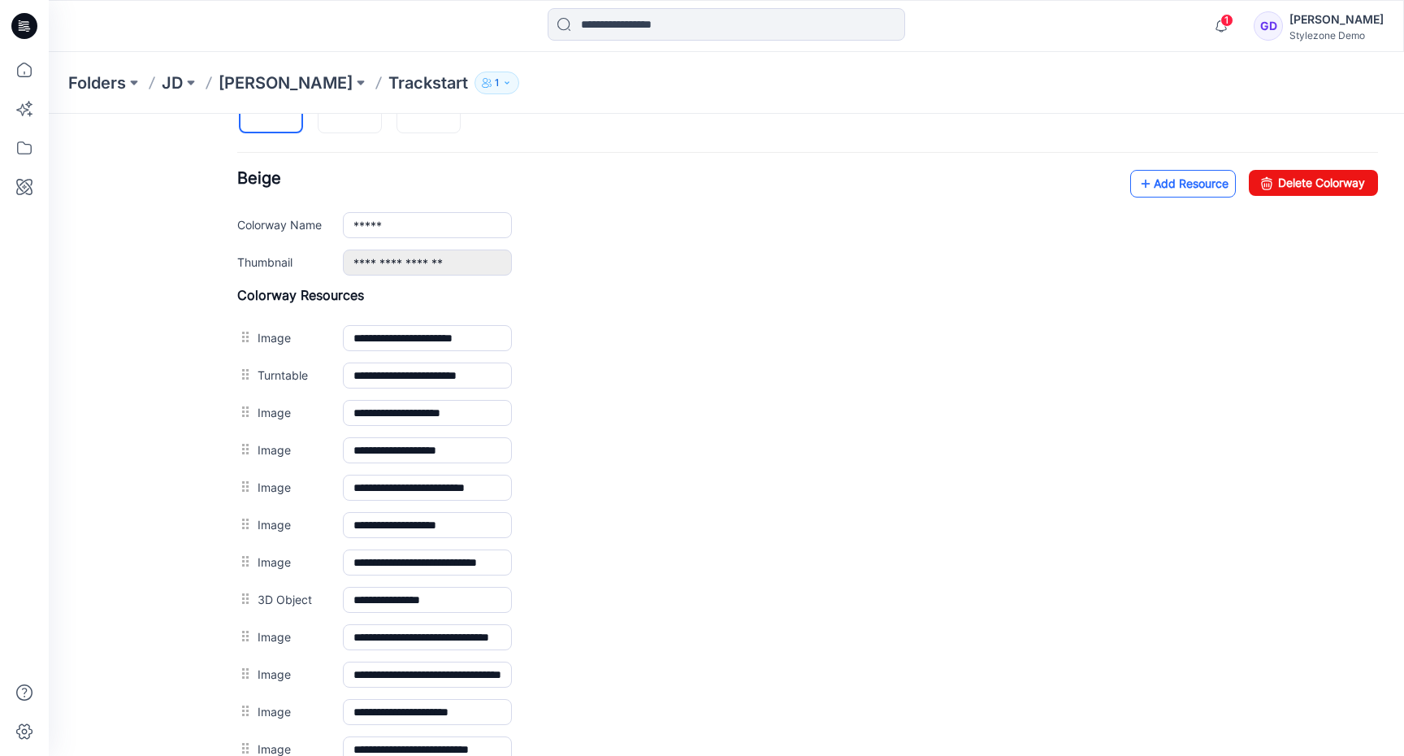
click at [1174, 182] on link "Add Resource" at bounding box center [1184, 184] width 106 height 28
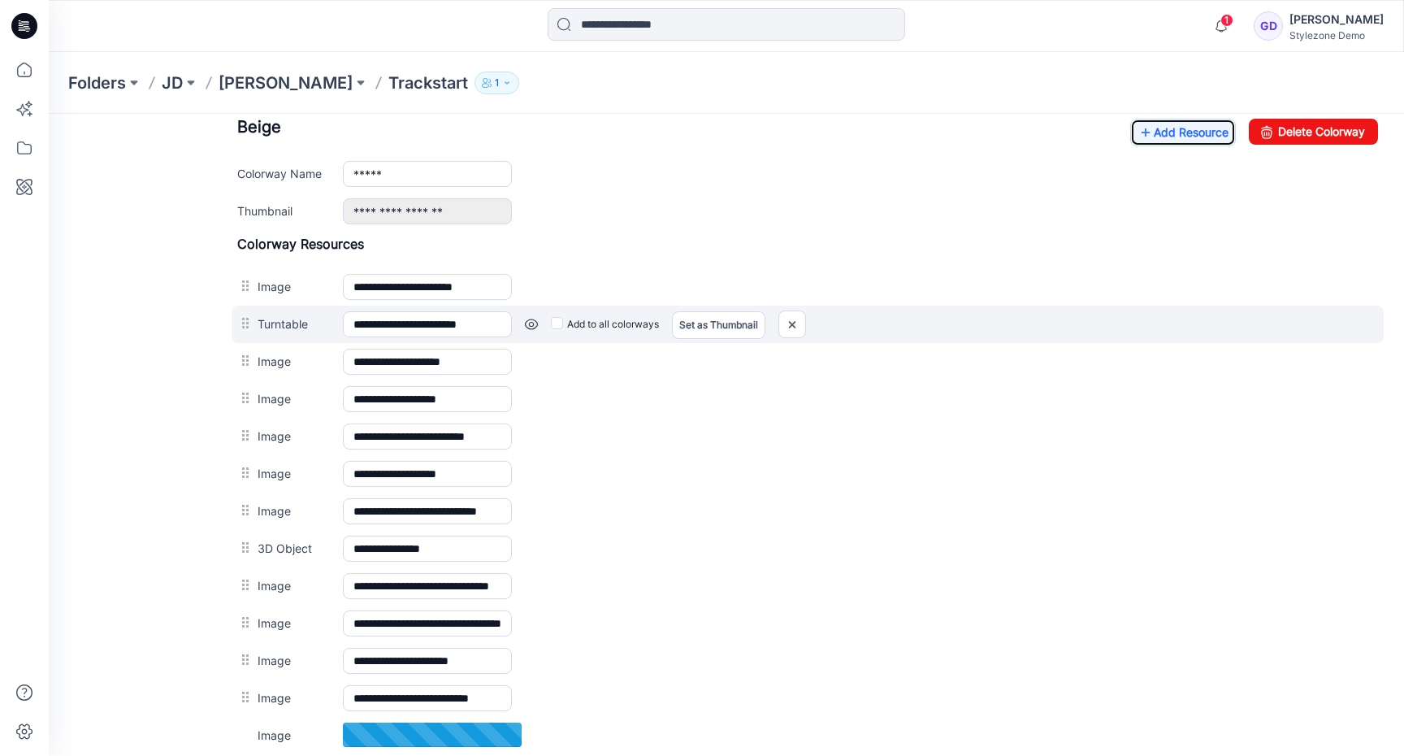
scroll to position [647, 0]
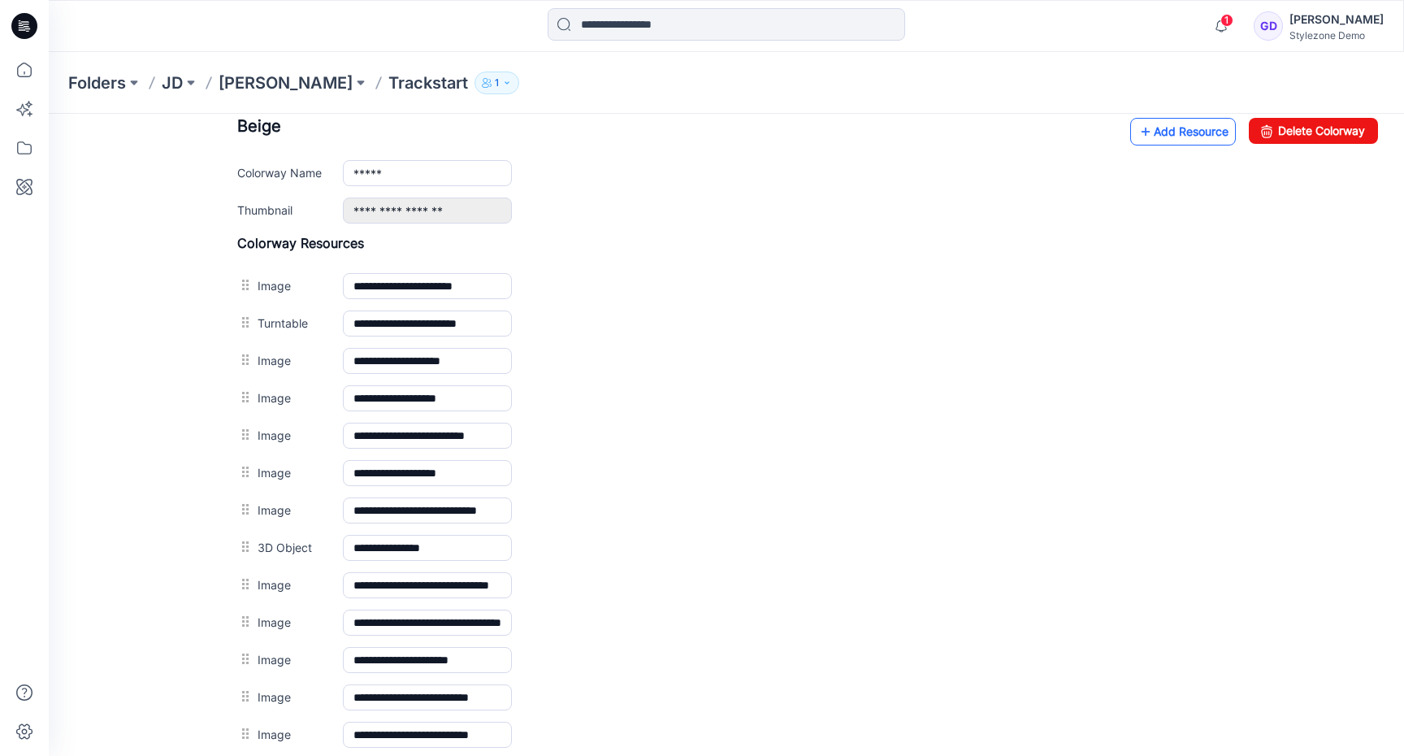
click at [1168, 143] on link "Add Resource" at bounding box center [1184, 132] width 106 height 28
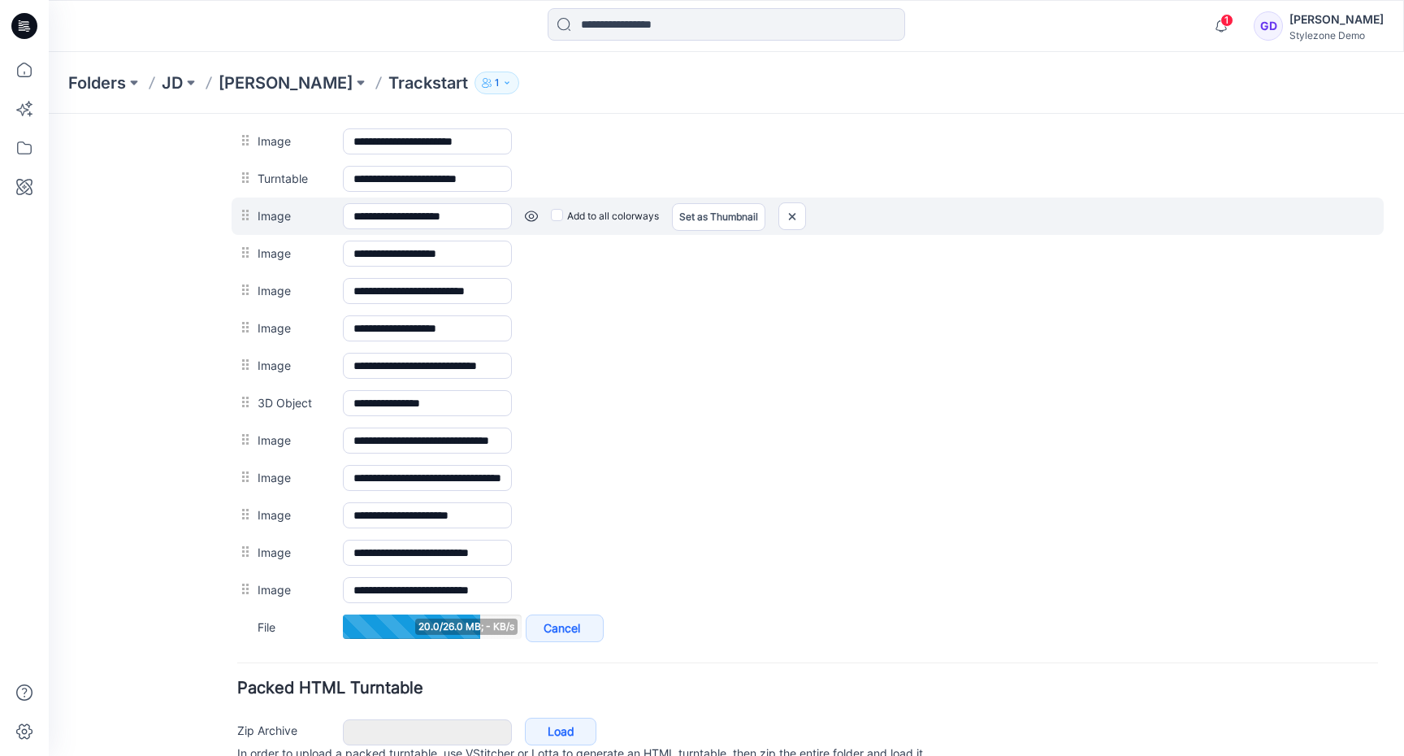
scroll to position [797, 0]
